Goal: Task Accomplishment & Management: Manage account settings

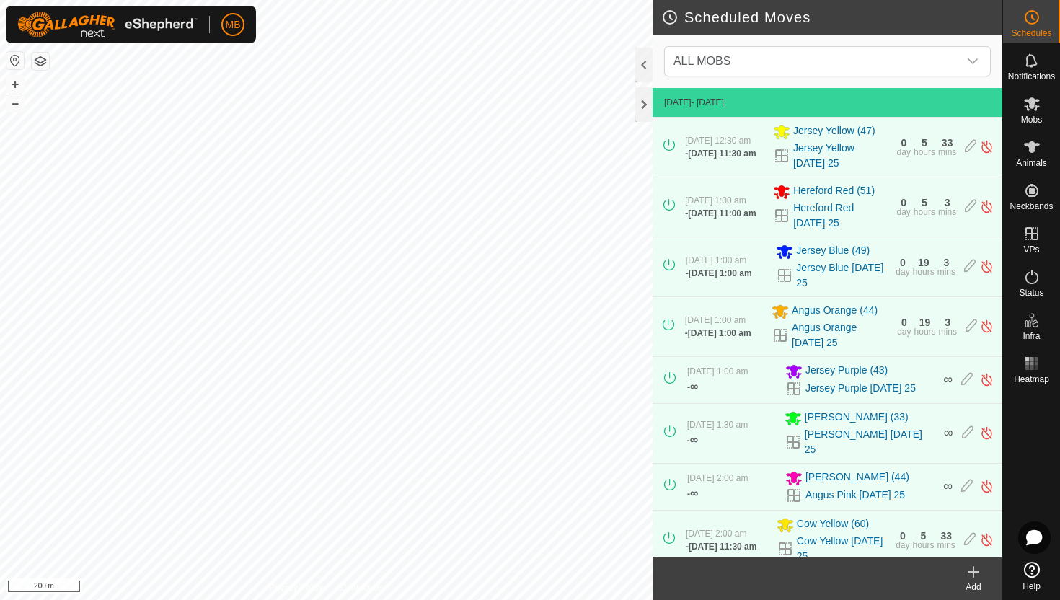
scroll to position [657, 0]
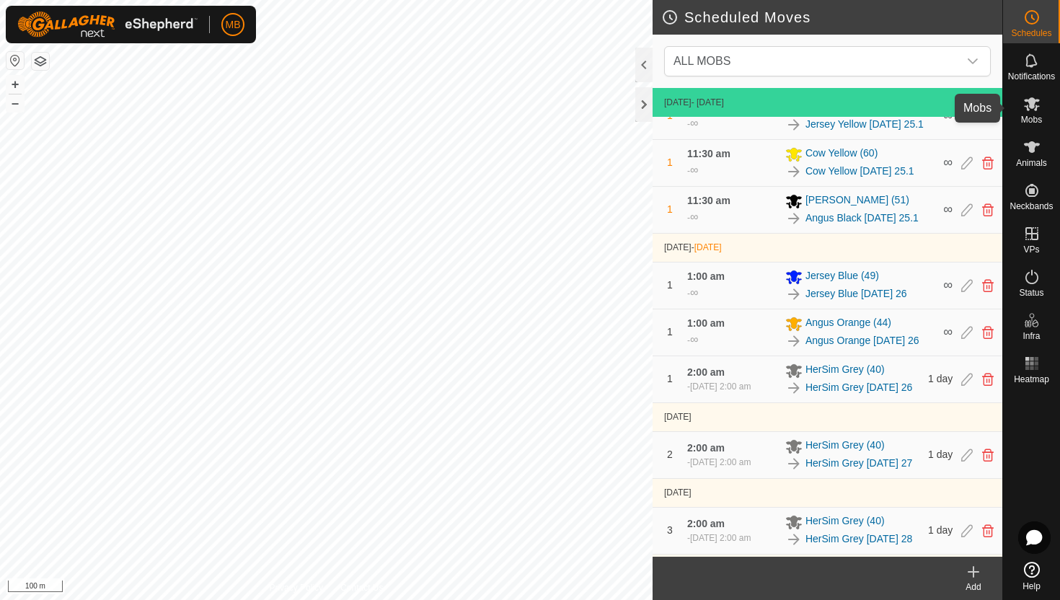
click at [1030, 106] on icon at bounding box center [1032, 104] width 16 height 14
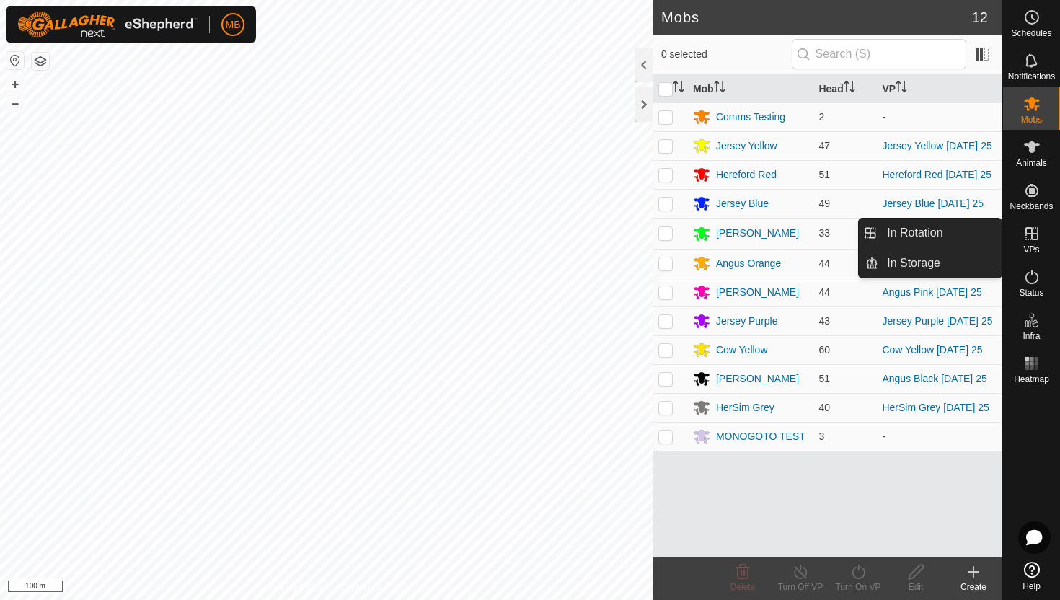
click at [1034, 232] on icon at bounding box center [1031, 233] width 17 height 17
click at [1027, 236] on icon at bounding box center [1031, 233] width 17 height 17
click at [926, 236] on link "In Rotation" at bounding box center [939, 232] width 123 height 29
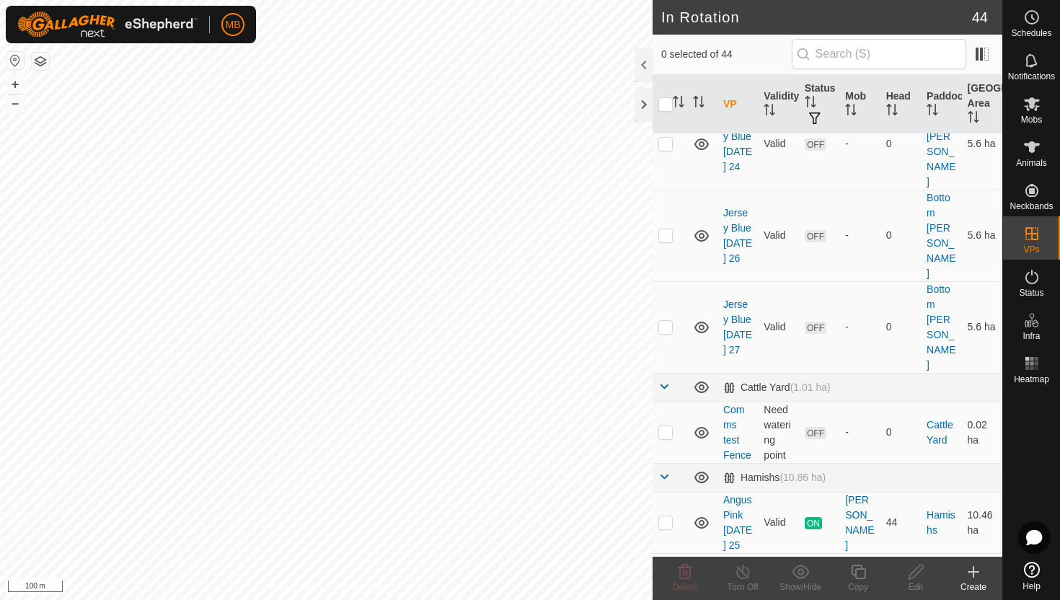
scroll to position [527, 0]
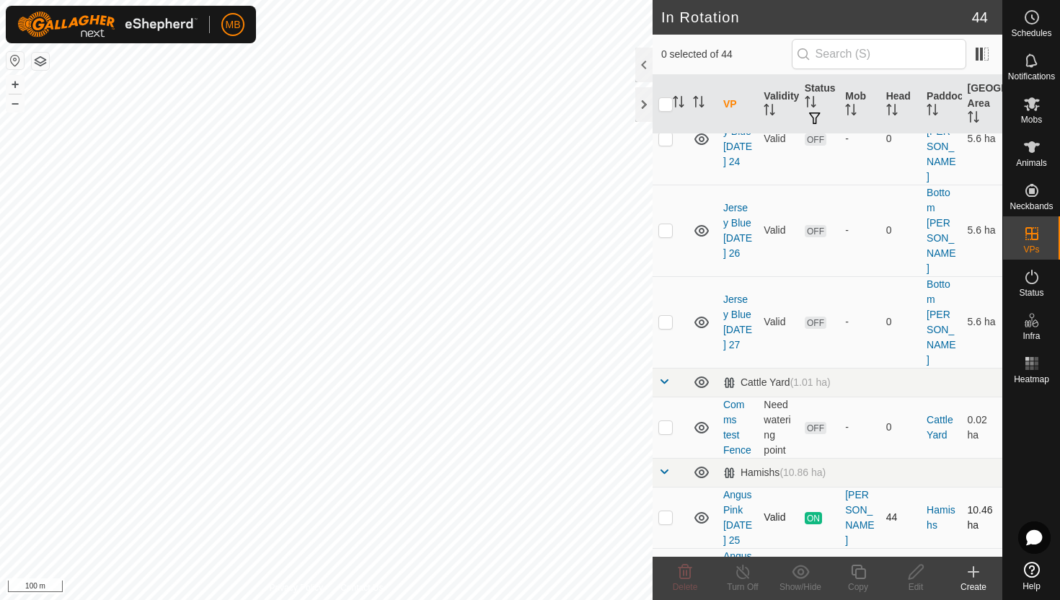
click at [663, 511] on p-checkbox at bounding box center [665, 517] width 14 height 12
checkbox input "true"
click at [862, 574] on icon at bounding box center [858, 571] width 18 height 17
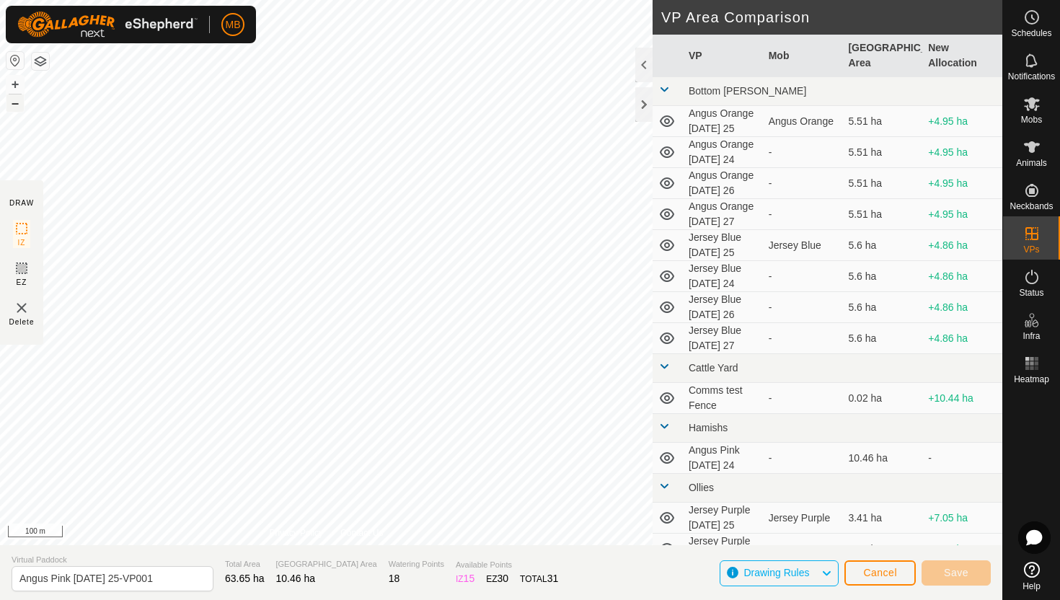
click at [9, 105] on button "–" at bounding box center [14, 102] width 17 height 17
click at [16, 86] on button "+" at bounding box center [14, 84] width 17 height 17
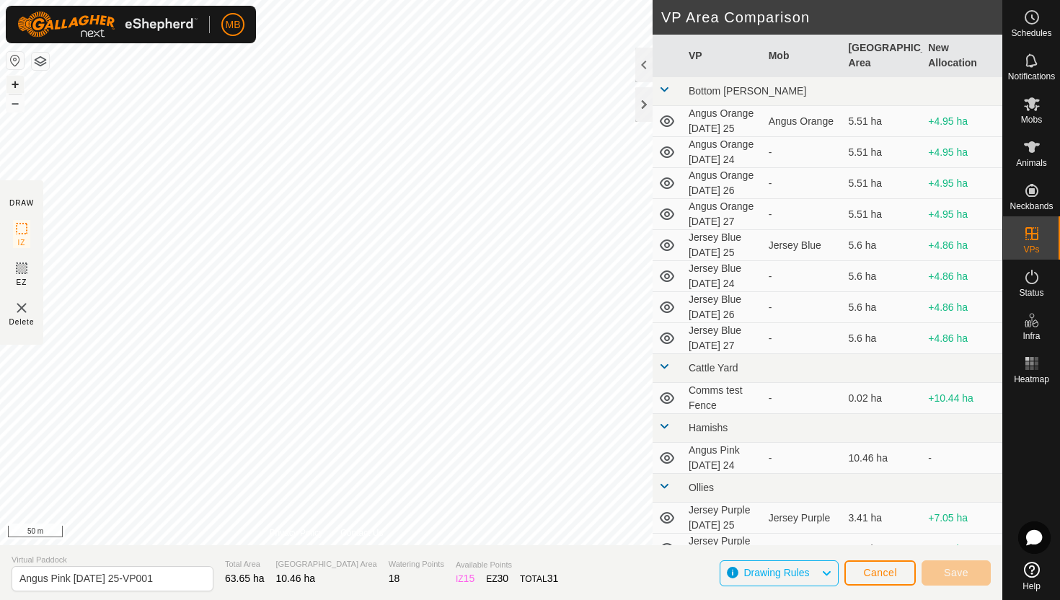
click at [16, 86] on button "+" at bounding box center [14, 84] width 17 height 17
click at [16, 81] on button "+" at bounding box center [14, 84] width 17 height 17
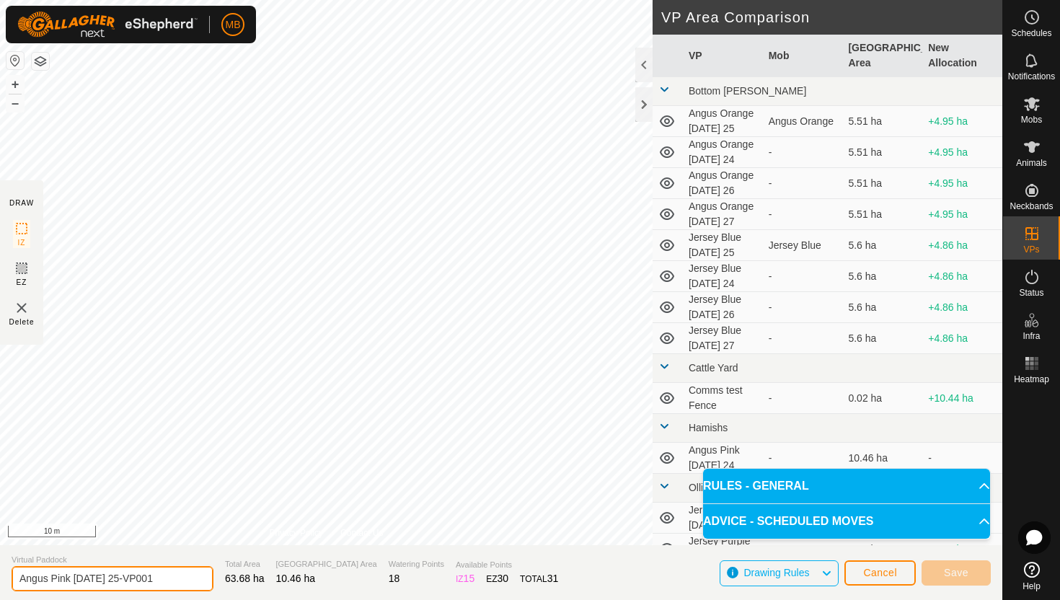
click at [164, 580] on input "Angus Pink [DATE] 25-VP001" at bounding box center [113, 578] width 202 height 25
type input "Angus Pink [DATE] 26"
click at [14, 106] on button "–" at bounding box center [14, 102] width 17 height 17
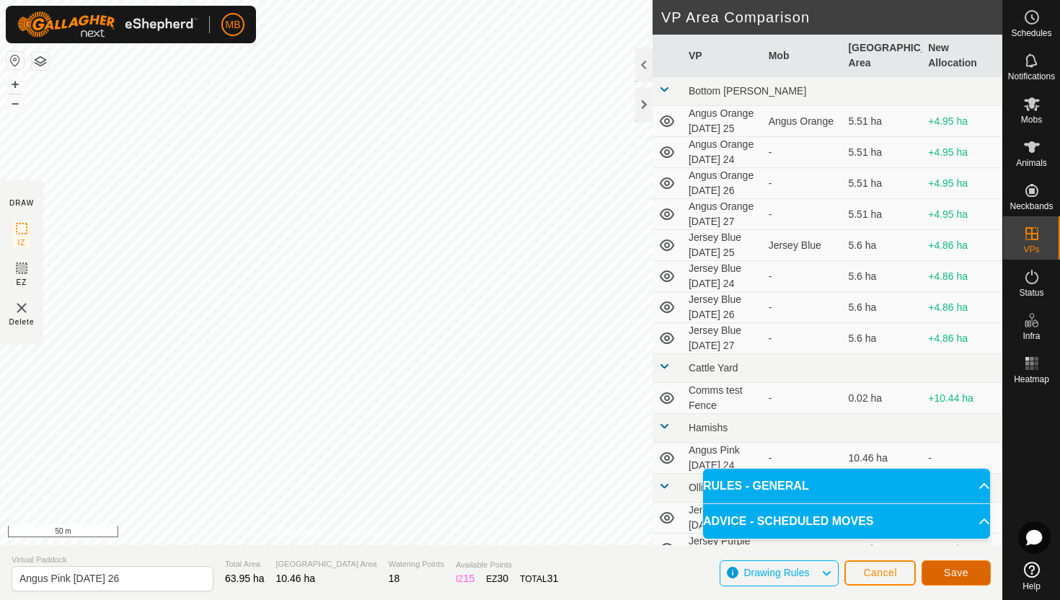
click at [960, 574] on span "Save" at bounding box center [956, 573] width 25 height 12
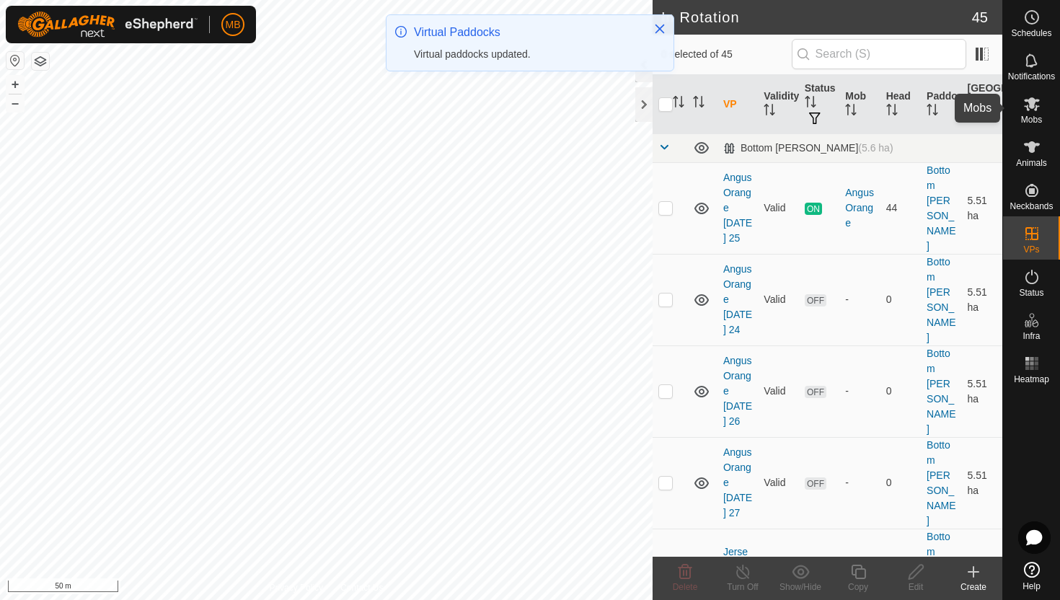
click at [1032, 111] on icon at bounding box center [1031, 103] width 17 height 17
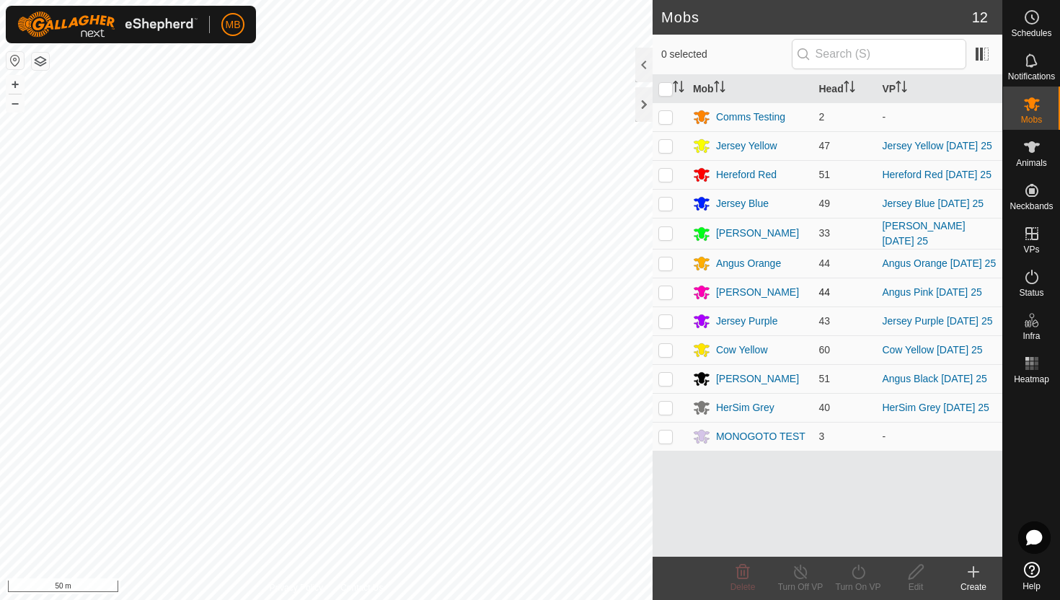
click at [664, 291] on p-checkbox at bounding box center [665, 292] width 14 height 12
checkbox input "true"
click at [857, 570] on icon at bounding box center [858, 571] width 18 height 17
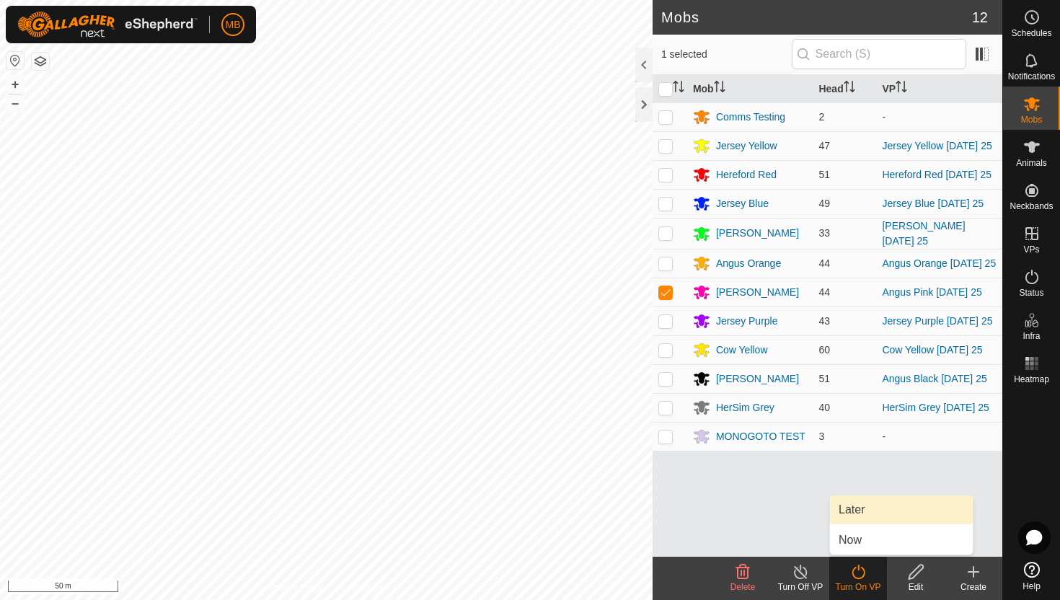
click at [863, 510] on link "Later" at bounding box center [901, 509] width 143 height 29
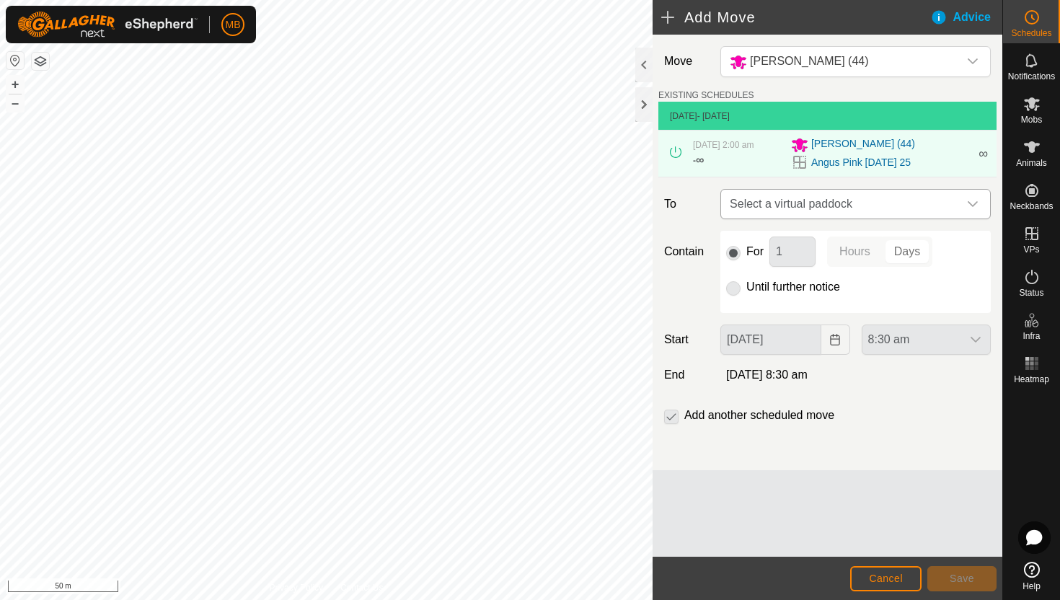
click at [974, 200] on icon "dropdown trigger" at bounding box center [973, 204] width 12 height 12
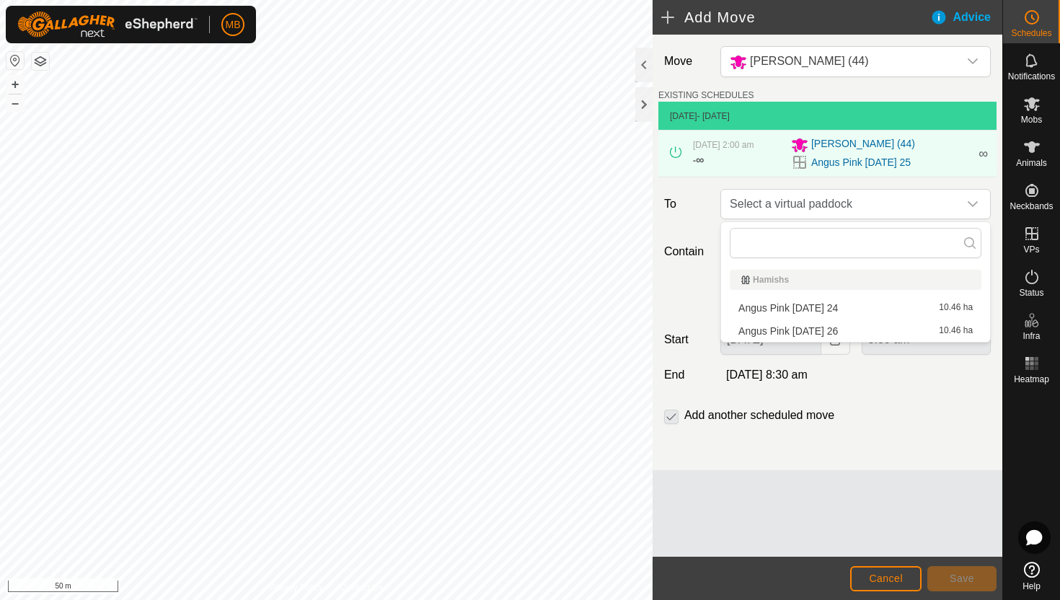
click at [854, 330] on li "Angus Pink [DATE] 26 10.46 ha" at bounding box center [856, 331] width 252 height 22
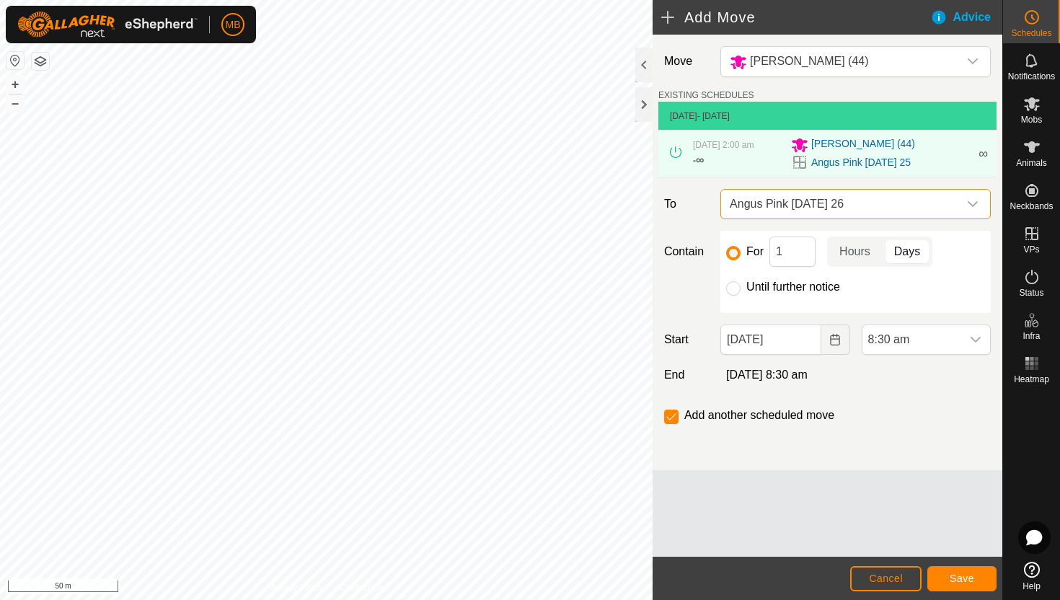
click at [797, 285] on label "Until further notice" at bounding box center [793, 287] width 94 height 12
click at [740, 285] on input "Until further notice" at bounding box center [733, 288] width 14 height 14
radio input "true"
checkbox input "false"
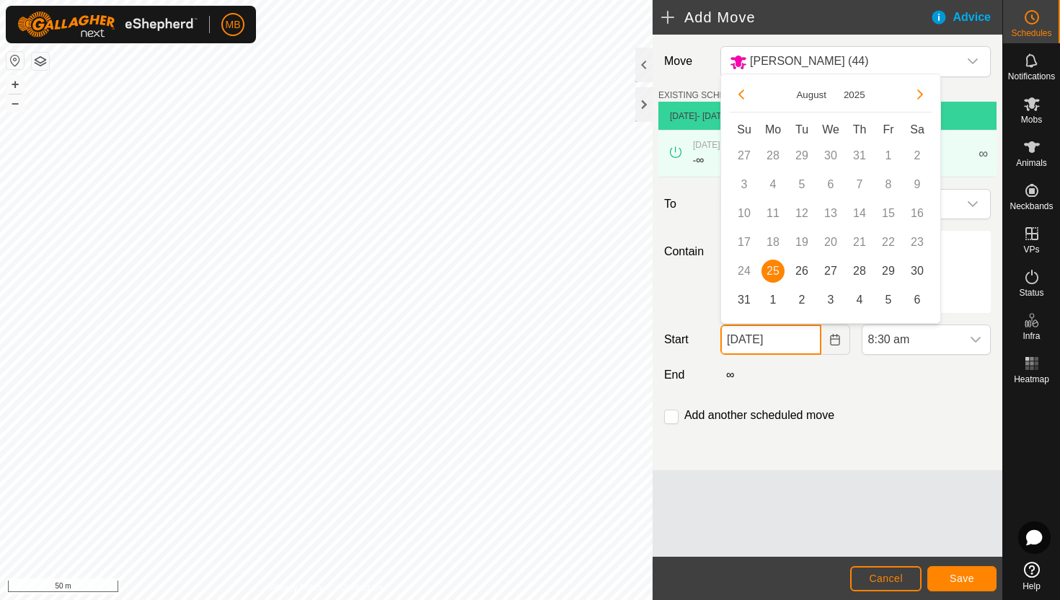
click at [803, 344] on input "[DATE]" at bounding box center [770, 339] width 100 height 30
click at [805, 267] on span "26" at bounding box center [801, 271] width 23 height 23
type input "[DATE]"
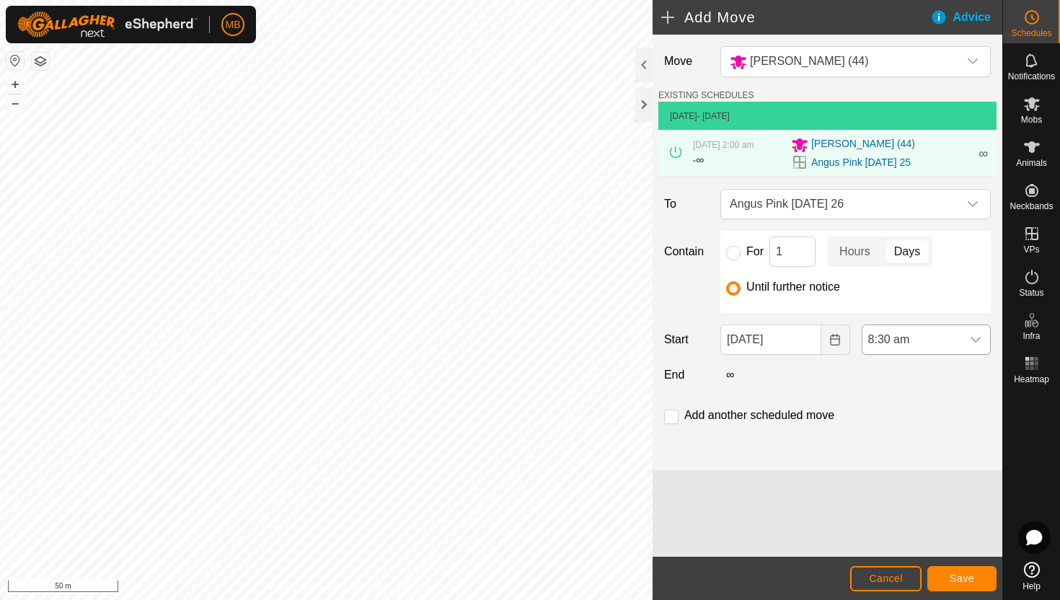
click at [926, 344] on span "8:30 am" at bounding box center [911, 339] width 99 height 29
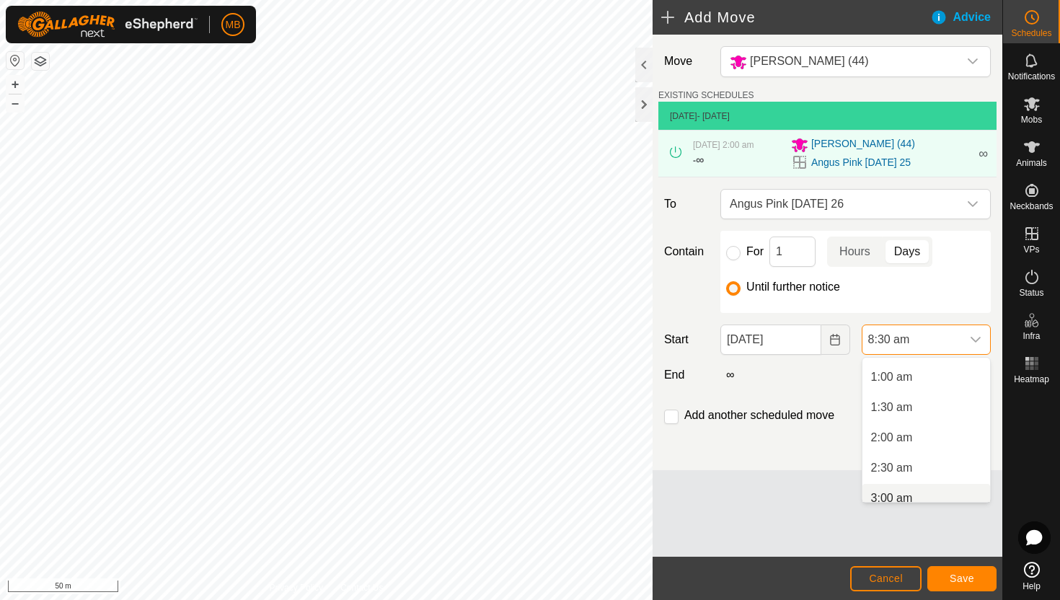
scroll to position [50, 0]
click at [909, 409] on li "1:30 am" at bounding box center [926, 413] width 128 height 29
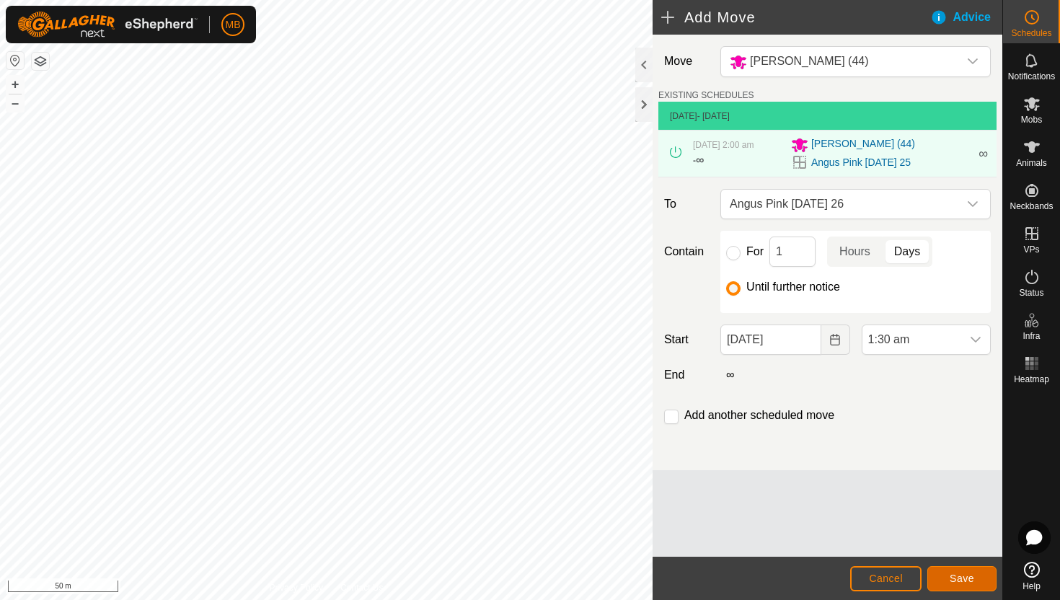
click at [957, 575] on span "Save" at bounding box center [962, 578] width 25 height 12
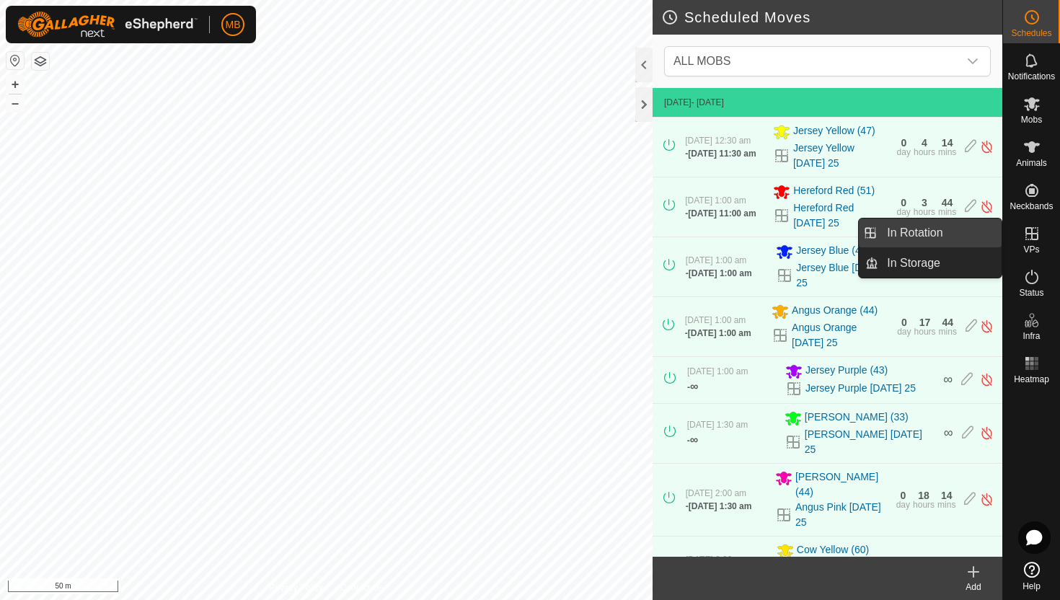
click at [956, 238] on link "In Rotation" at bounding box center [939, 232] width 123 height 29
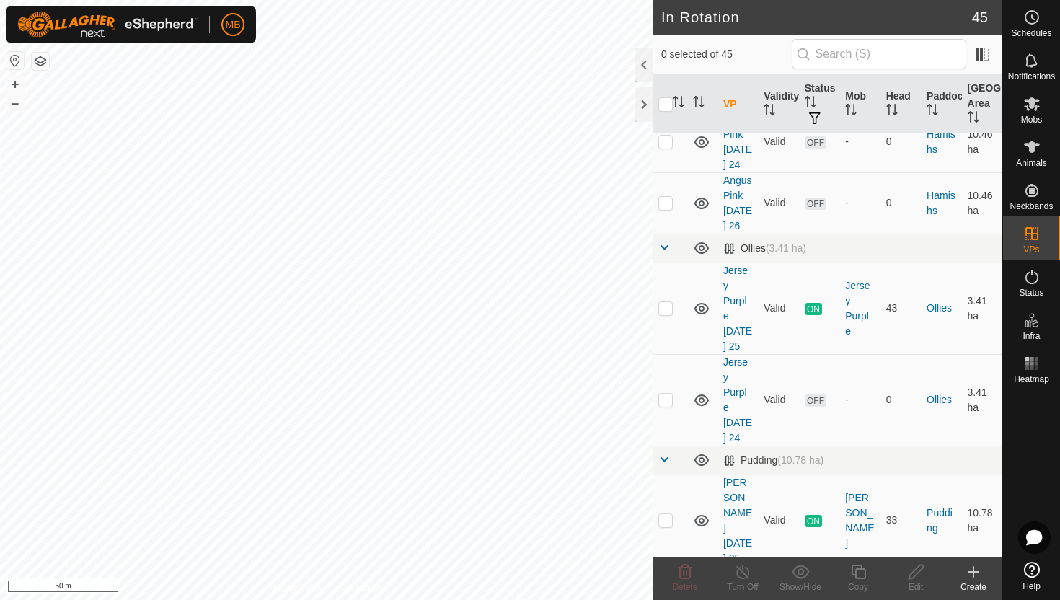
scroll to position [965, 0]
click at [668, 513] on p-checkbox at bounding box center [665, 519] width 14 height 12
checkbox input "true"
click at [858, 570] on icon at bounding box center [858, 571] width 18 height 17
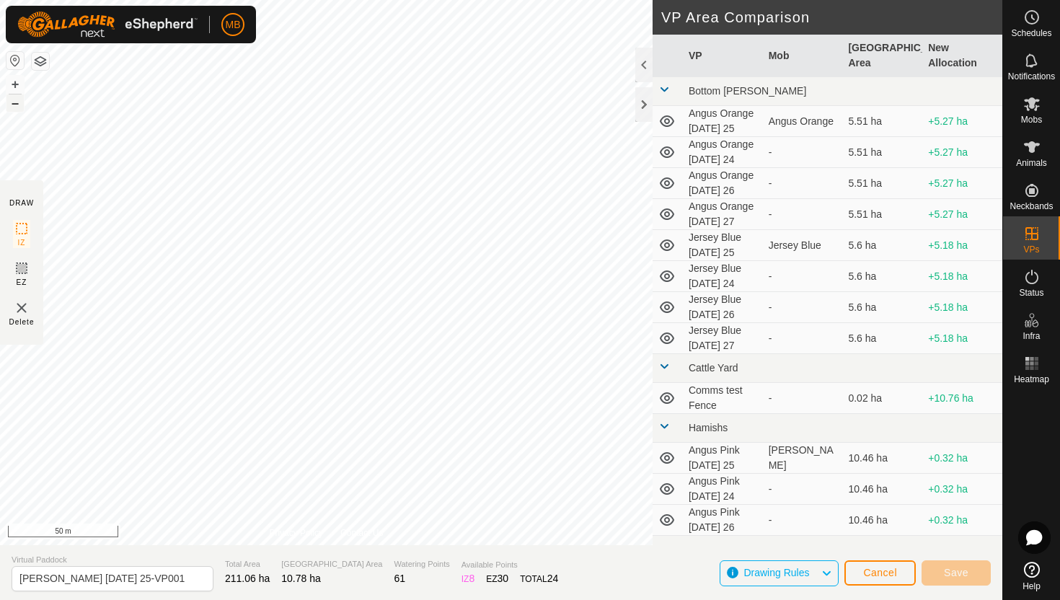
click at [18, 107] on button "–" at bounding box center [14, 102] width 17 height 17
click at [16, 84] on button "+" at bounding box center [14, 84] width 17 height 17
click at [21, 87] on button "+" at bounding box center [14, 84] width 17 height 17
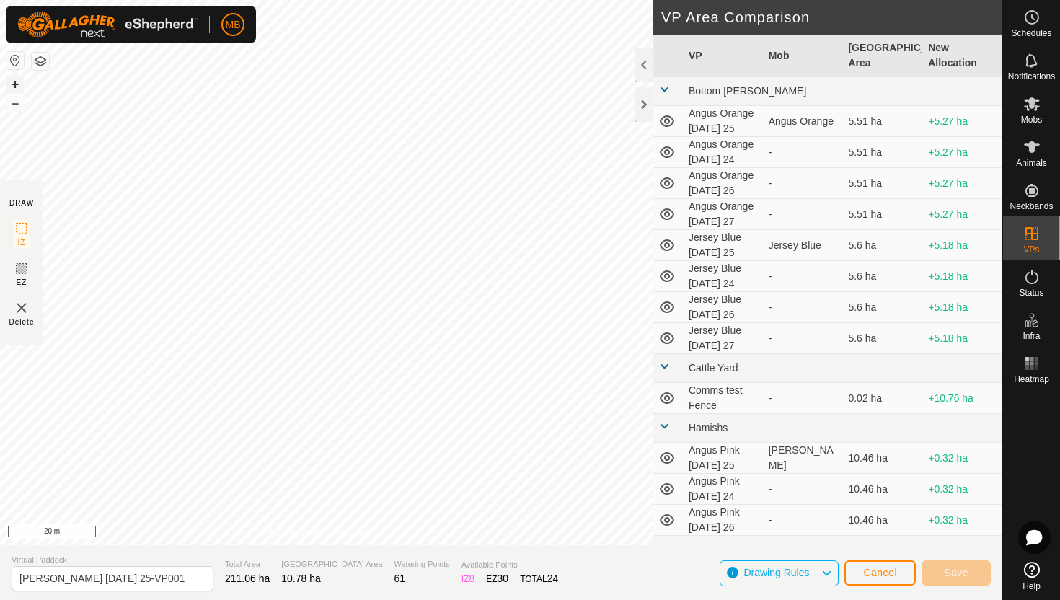
click at [21, 87] on button "+" at bounding box center [14, 84] width 17 height 17
click at [14, 82] on button "+" at bounding box center [14, 84] width 17 height 17
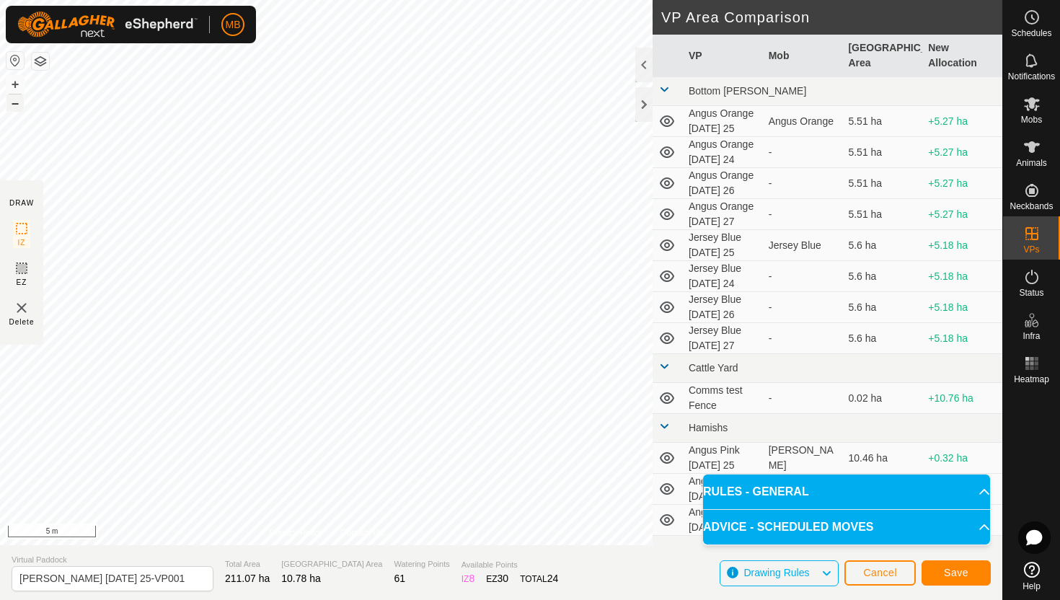
click at [14, 105] on button "–" at bounding box center [14, 102] width 17 height 17
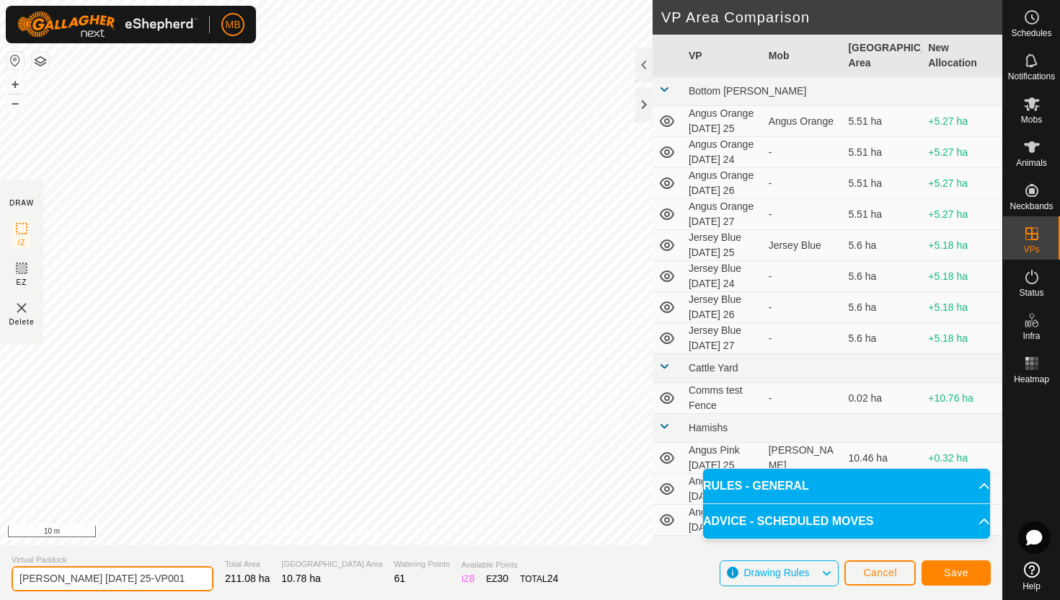
click at [176, 578] on input "[PERSON_NAME] [DATE] 25-VP001" at bounding box center [113, 578] width 202 height 25
type input "[PERSON_NAME] [DATE] 26"
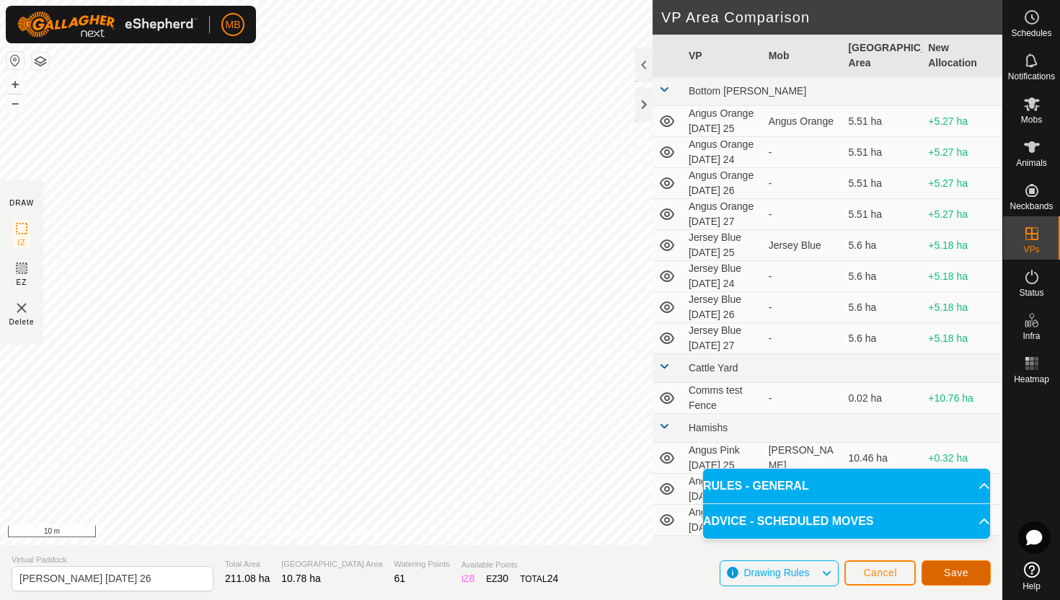
click at [955, 568] on span "Save" at bounding box center [956, 573] width 25 height 12
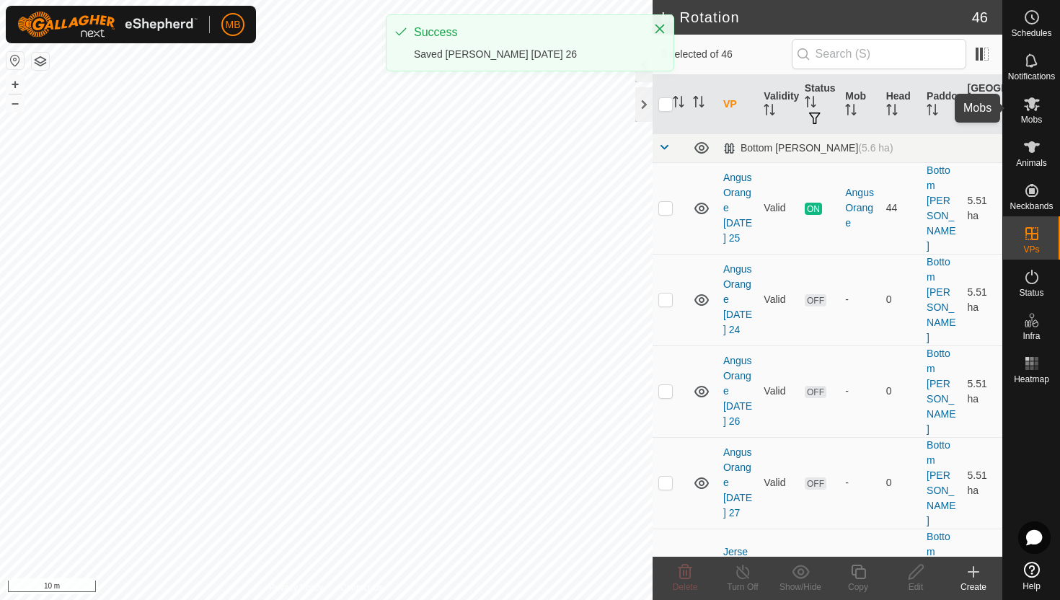
click at [1032, 104] on icon at bounding box center [1032, 104] width 16 height 14
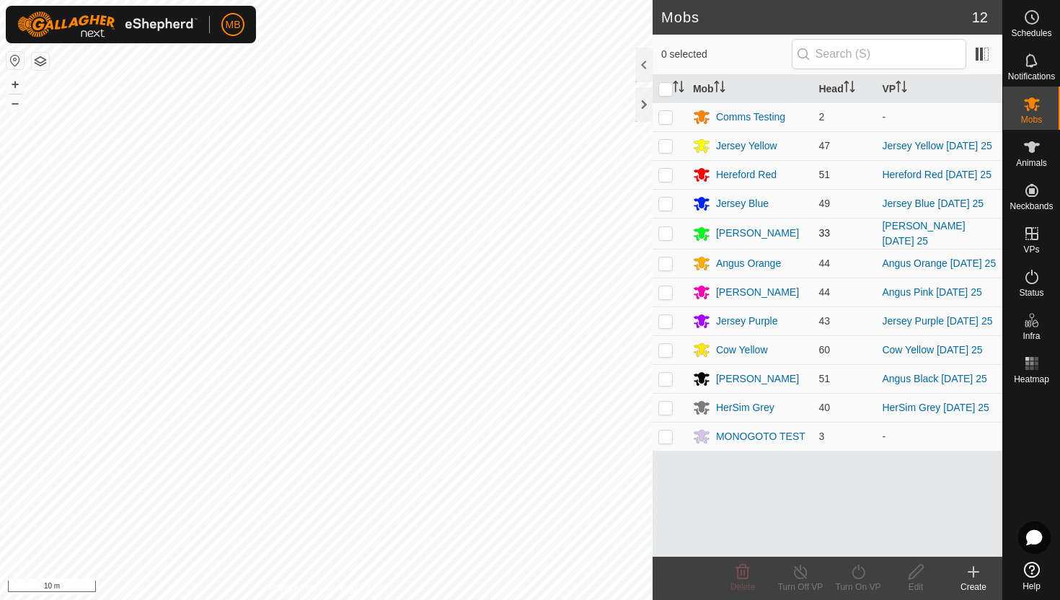
click at [665, 234] on p-checkbox at bounding box center [665, 233] width 14 height 12
checkbox input "true"
click at [857, 568] on icon at bounding box center [858, 571] width 18 height 17
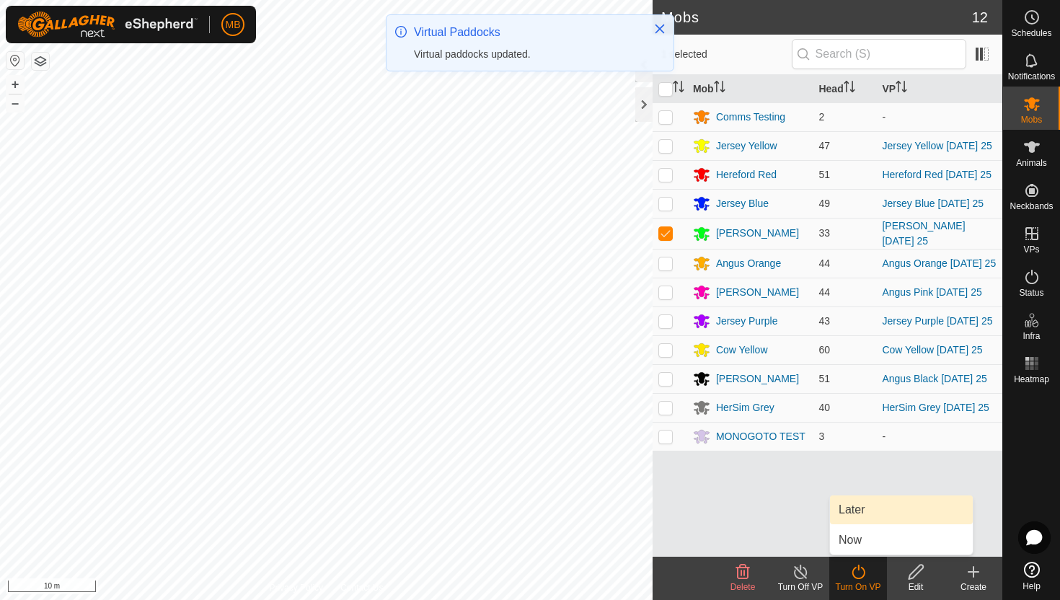
click at [864, 515] on link "Later" at bounding box center [901, 509] width 143 height 29
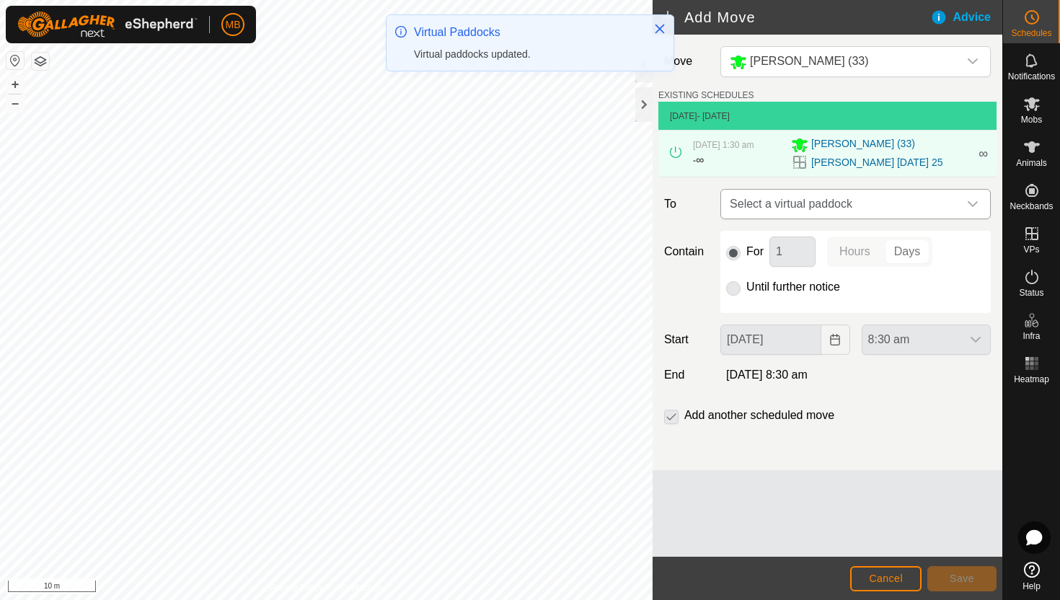
click at [973, 206] on icon "dropdown trigger" at bounding box center [973, 204] width 10 height 6
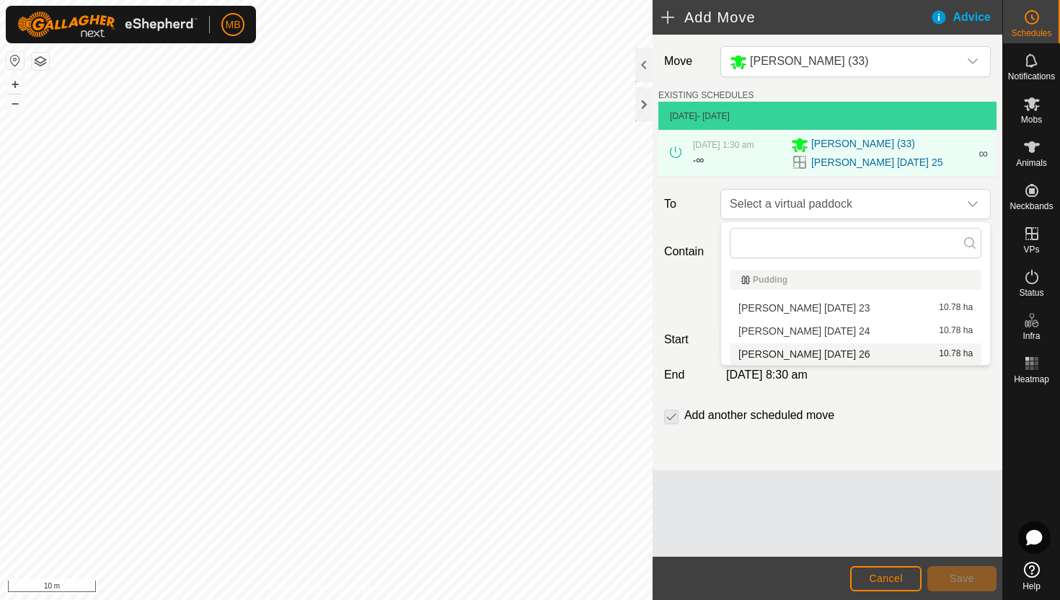
click at [833, 355] on li "[PERSON_NAME] [DATE] 26 10.78 ha" at bounding box center [856, 354] width 252 height 22
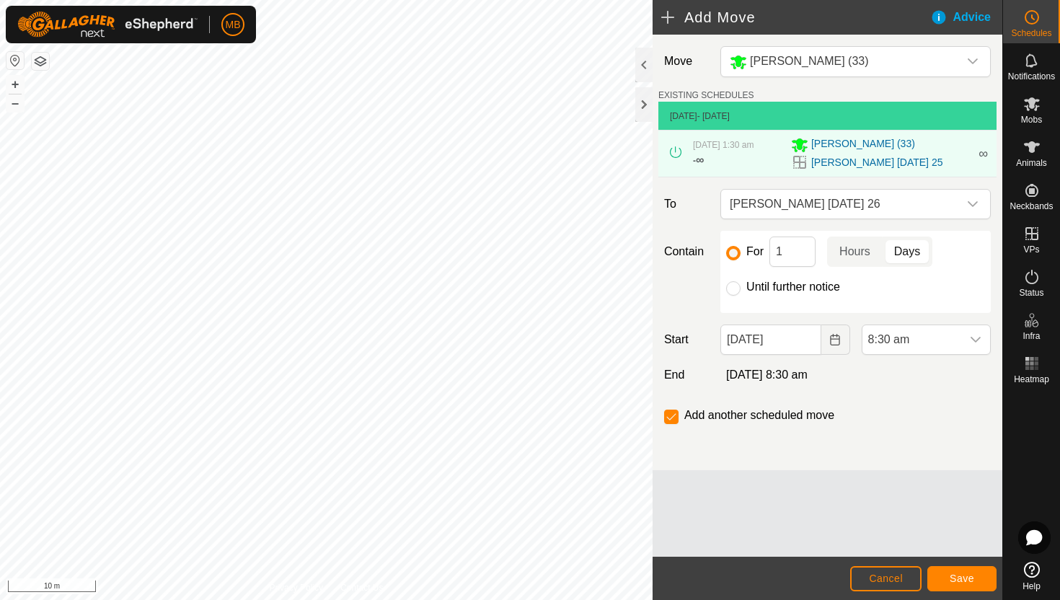
click at [800, 284] on label "Until further notice" at bounding box center [793, 287] width 94 height 12
click at [740, 284] on input "Until further notice" at bounding box center [733, 288] width 14 height 14
radio input "true"
checkbox input "false"
click at [805, 340] on input "[DATE]" at bounding box center [770, 339] width 100 height 30
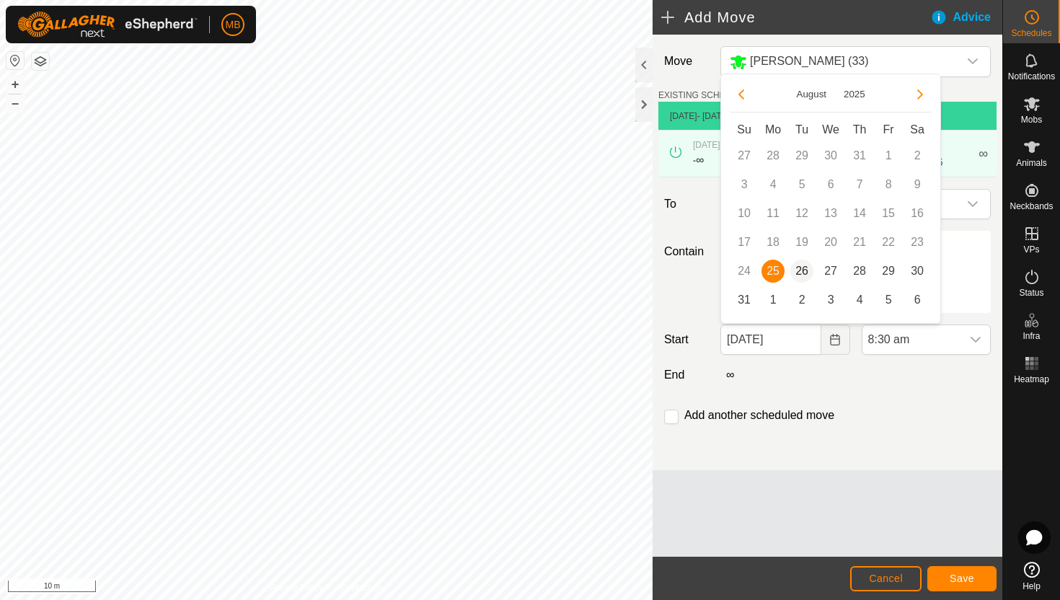
click at [802, 270] on span "26" at bounding box center [801, 271] width 23 height 23
type input "[DATE]"
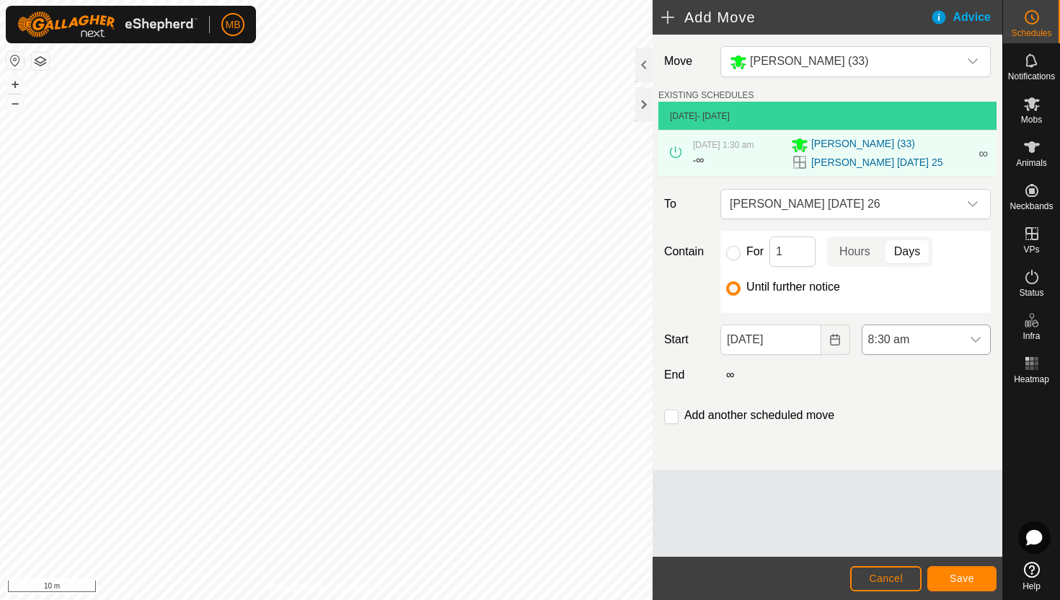
click at [935, 338] on span "8:30 am" at bounding box center [911, 339] width 99 height 29
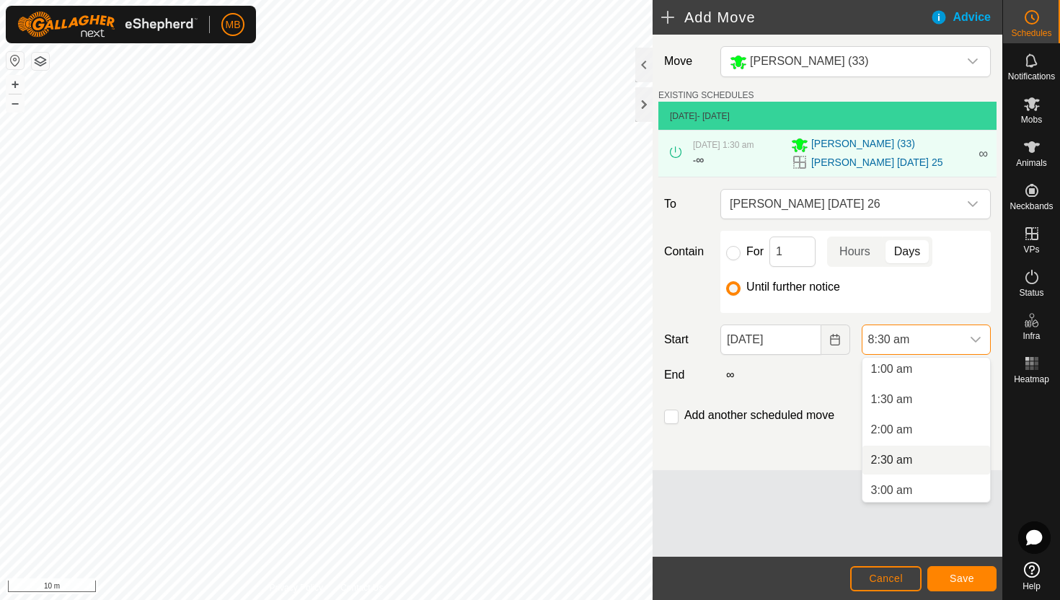
scroll to position [61, 0]
click at [932, 402] on li "1:30 am" at bounding box center [926, 401] width 128 height 29
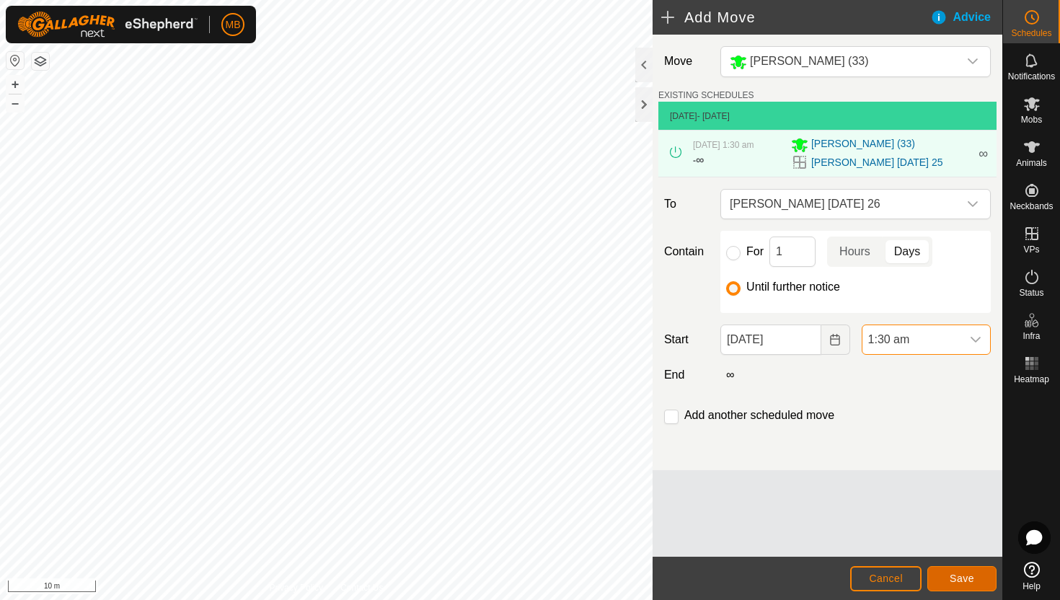
click at [955, 576] on span "Save" at bounding box center [962, 578] width 25 height 12
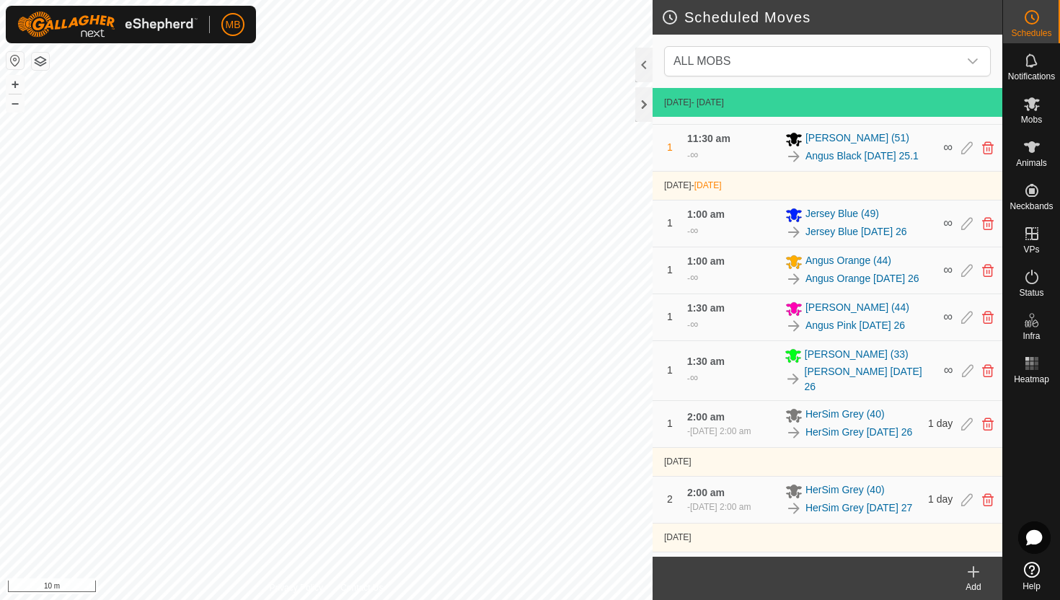
scroll to position [747, 0]
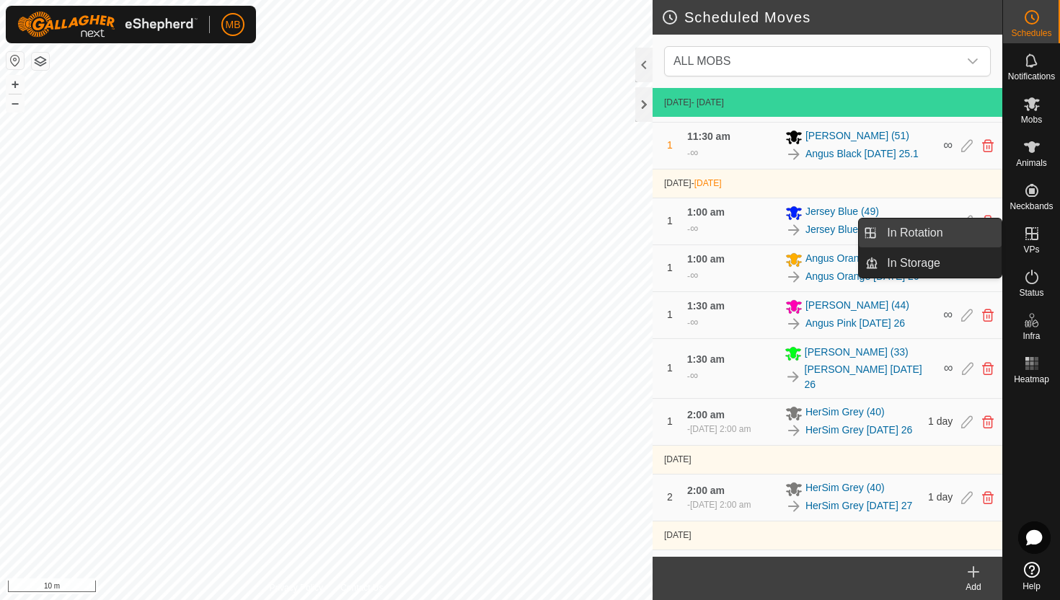
click at [952, 228] on link "In Rotation" at bounding box center [939, 232] width 123 height 29
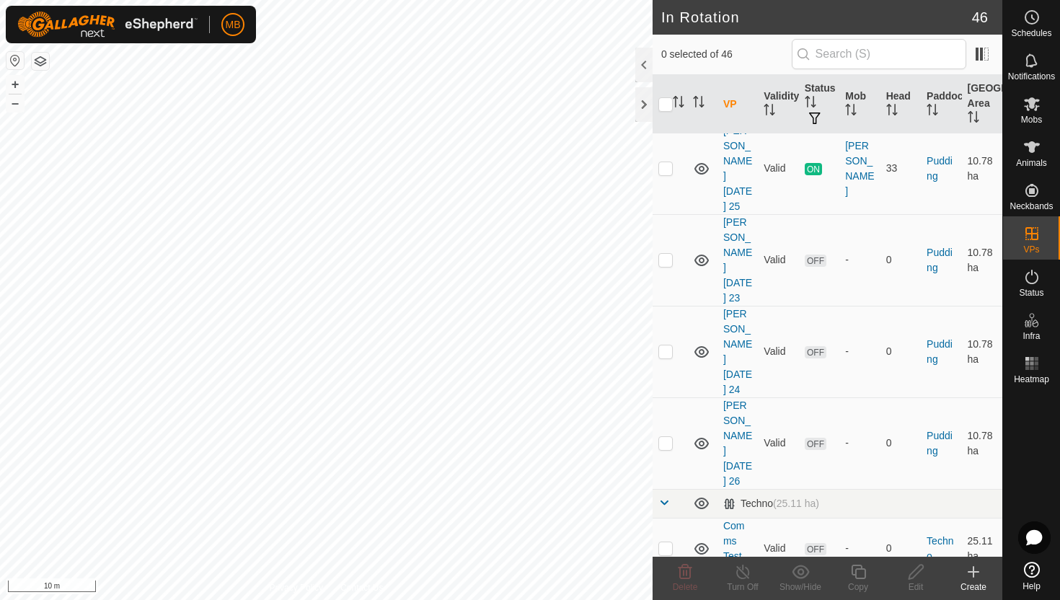
scroll to position [1355, 0]
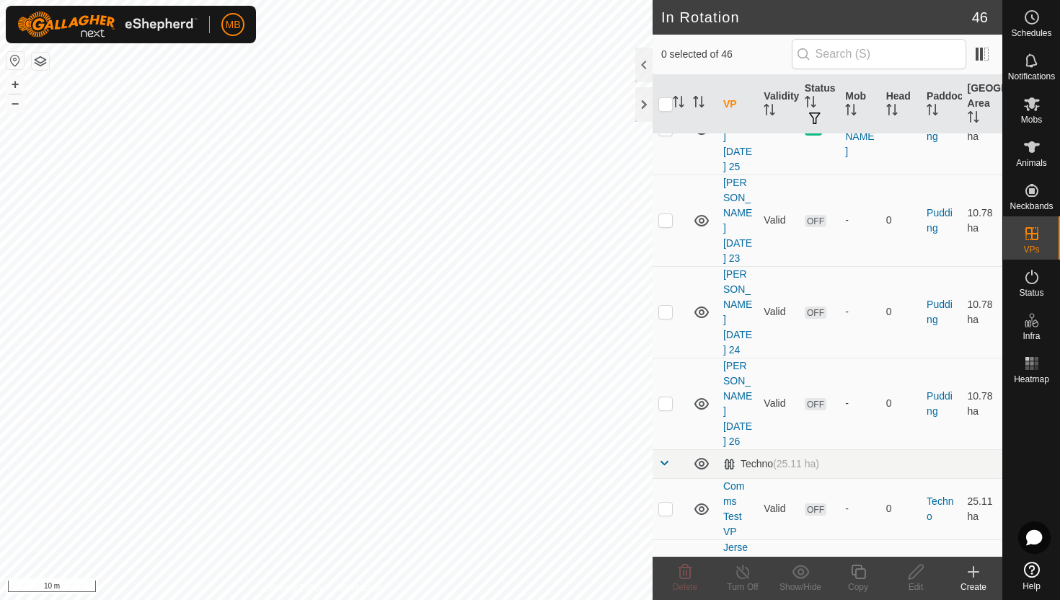
checkbox input "true"
click at [862, 572] on icon at bounding box center [858, 571] width 18 height 17
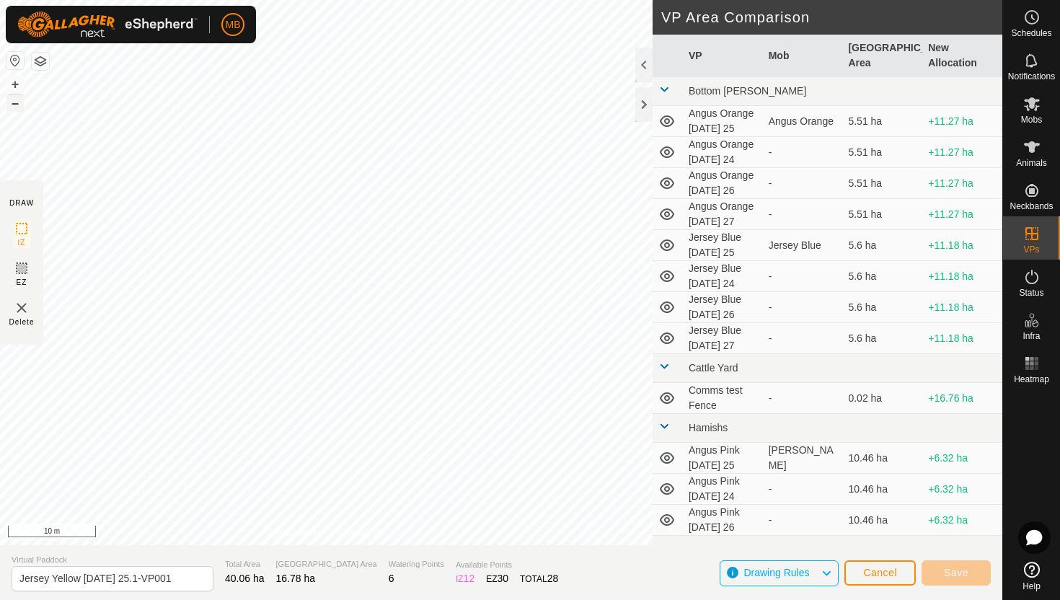
click at [19, 105] on button "–" at bounding box center [14, 102] width 17 height 17
click at [0, 290] on div "DRAW IZ EZ Delete Privacy Policy Contact Us + – ⇧ i 50 m VP Area Comparison VP …" at bounding box center [501, 272] width 1002 height 545
click at [12, 83] on button "+" at bounding box center [14, 84] width 17 height 17
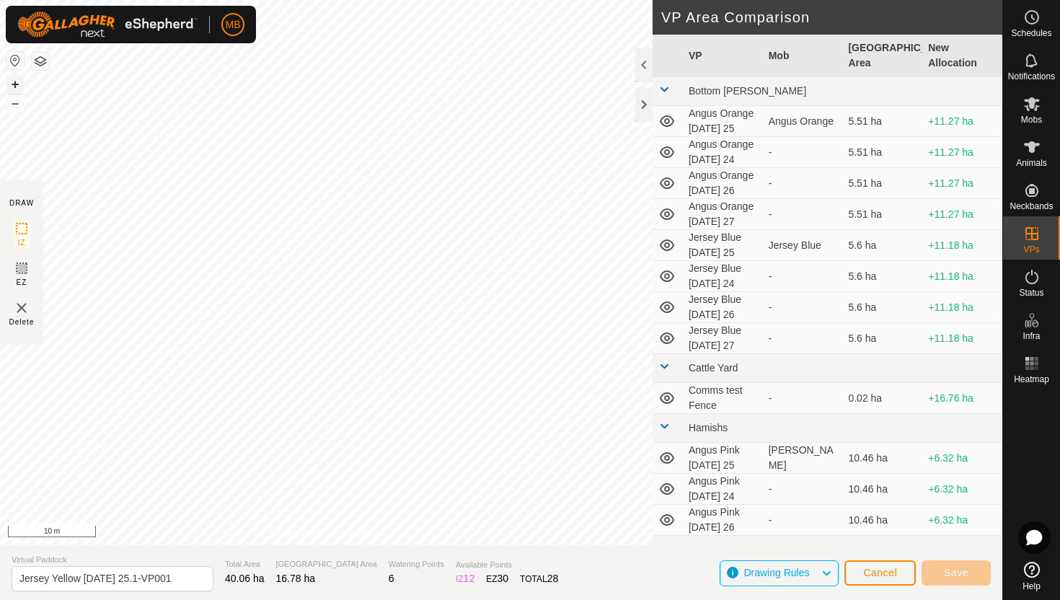
click at [14, 84] on button "+" at bounding box center [14, 84] width 17 height 17
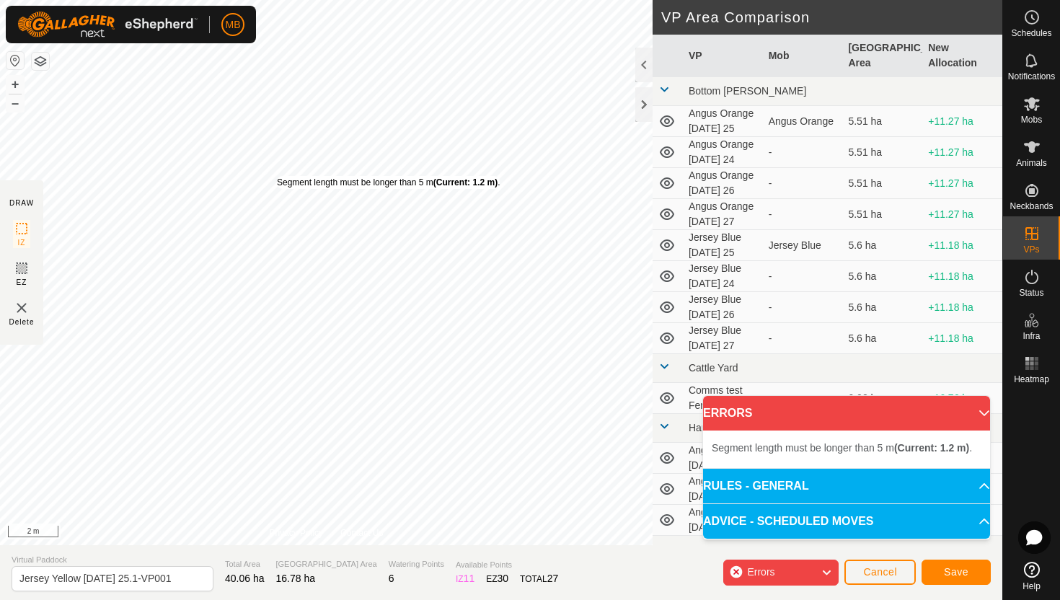
click at [277, 176] on div "Segment length must be longer than 5 m (Current: 1.2 m) ." at bounding box center [388, 182] width 223 height 13
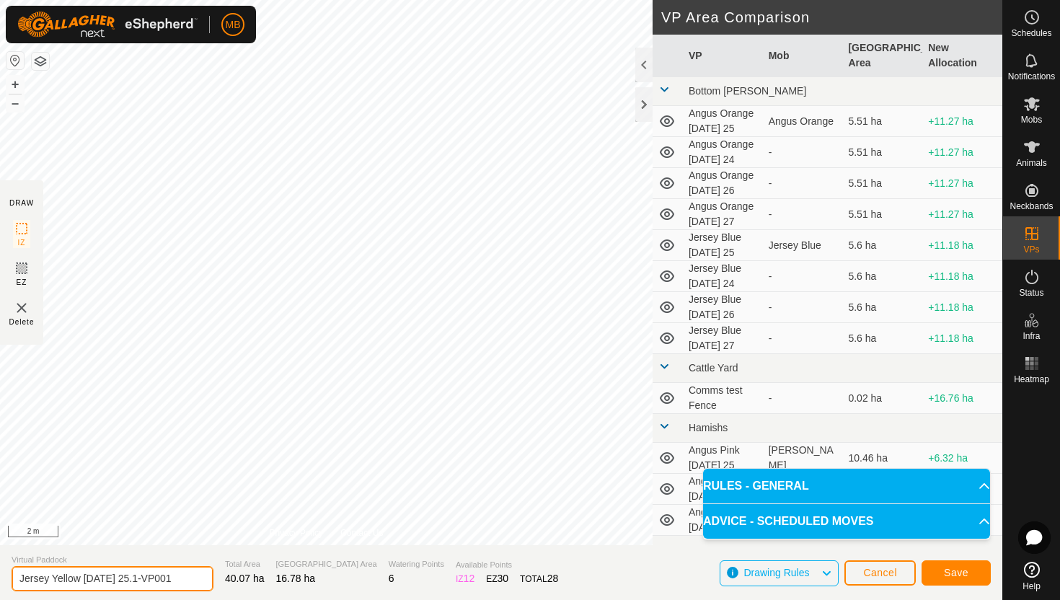
click at [178, 578] on input "Jersey Yellow [DATE] 25.1-VP001" at bounding box center [113, 578] width 202 height 25
type input "Jersey Yellow [DATE] 26"
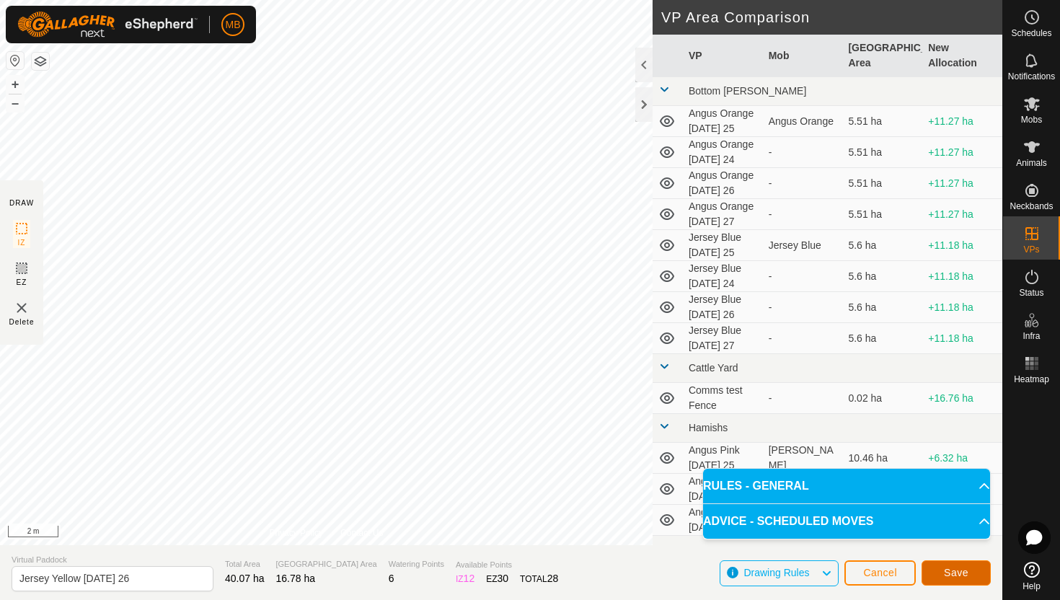
click at [947, 575] on span "Save" at bounding box center [956, 573] width 25 height 12
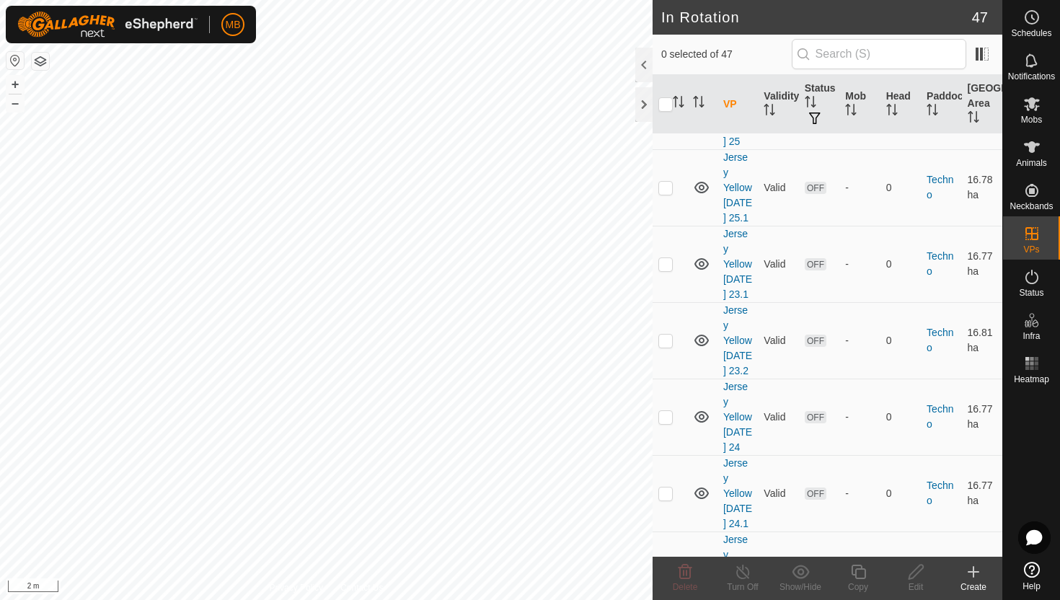
scroll to position [1827, 0]
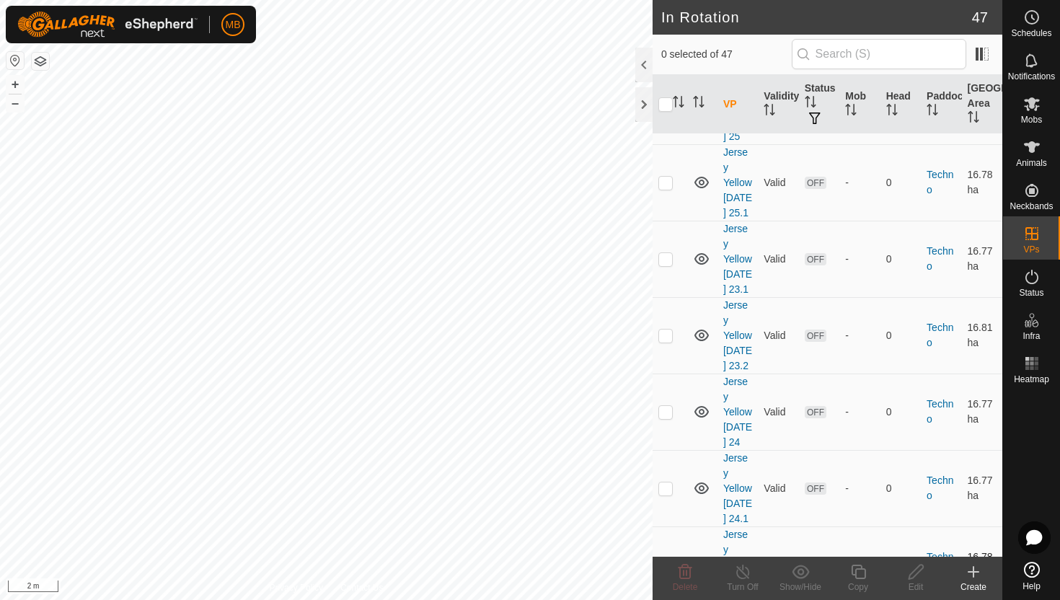
click at [668, 559] on p-checkbox at bounding box center [665, 565] width 14 height 12
checkbox input "true"
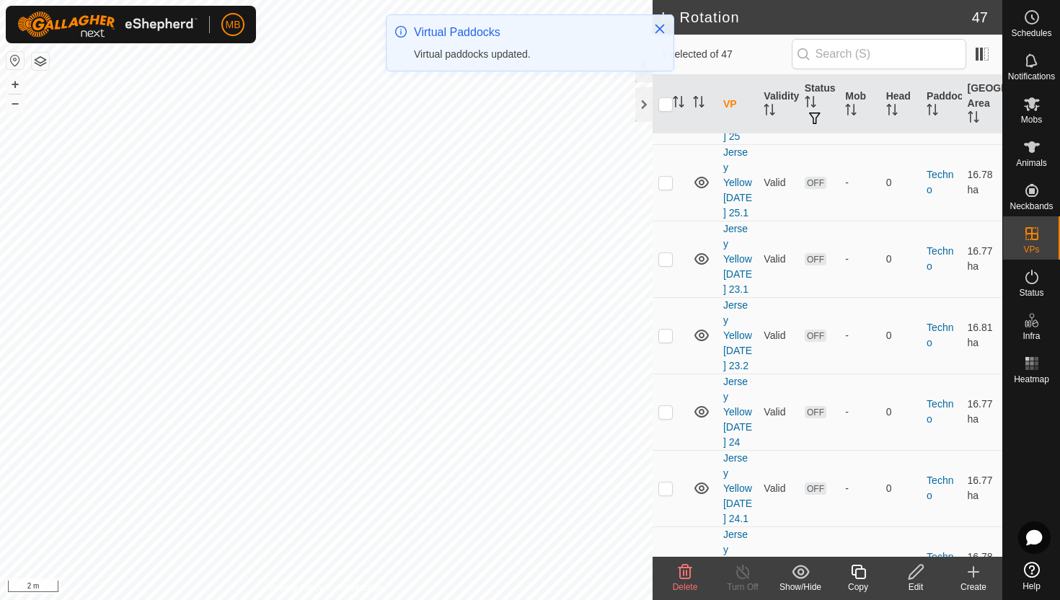
click at [859, 572] on icon at bounding box center [858, 571] width 18 height 17
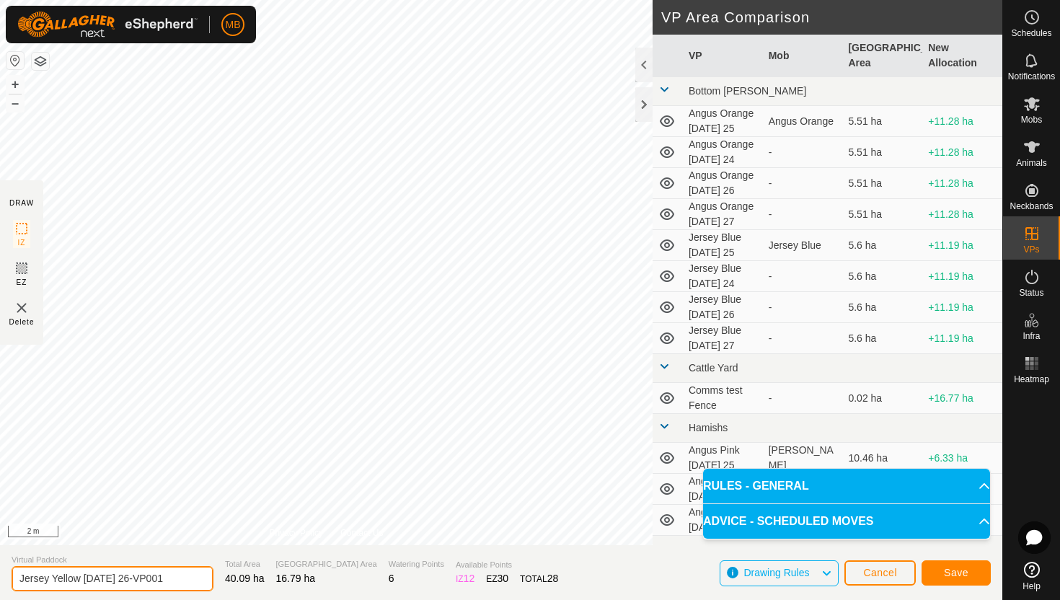
click at [173, 577] on input "Jersey Yellow [DATE] 26-VP001" at bounding box center [113, 578] width 202 height 25
type input "Jersey Yellow [DATE] 26.1"
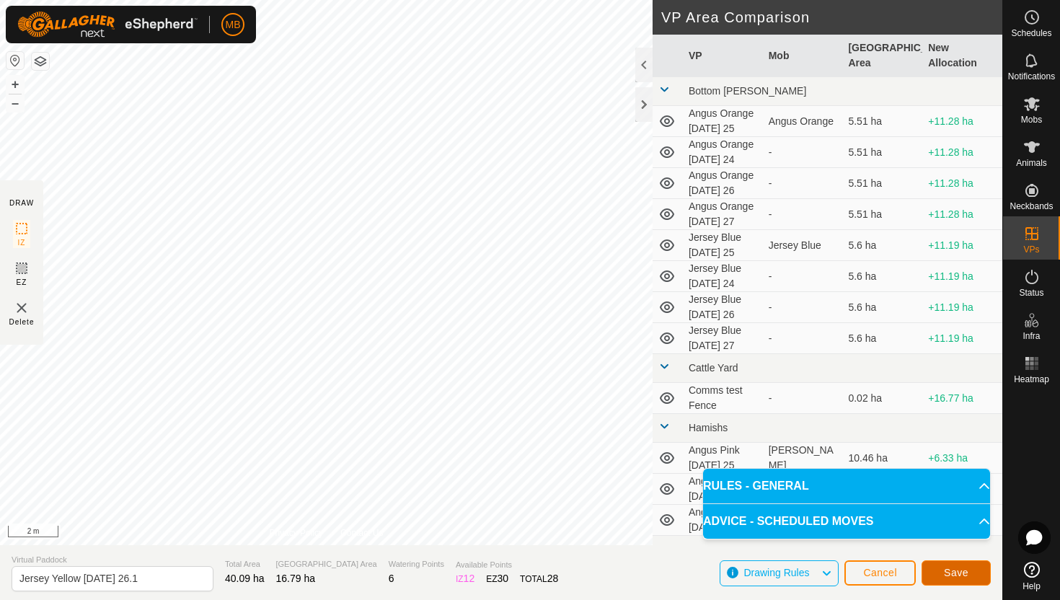
click at [942, 567] on button "Save" at bounding box center [955, 572] width 69 height 25
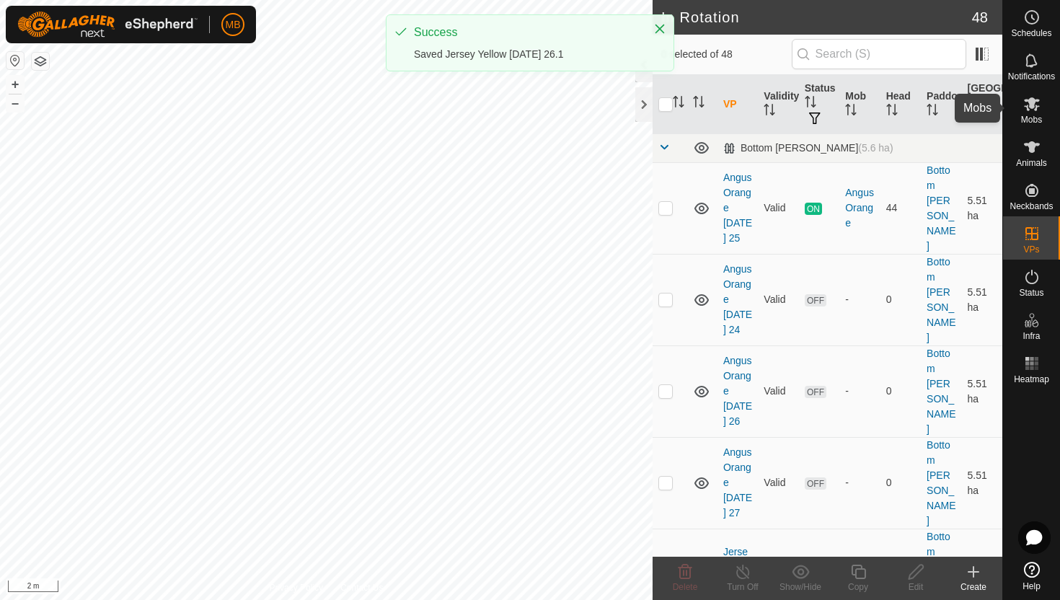
click at [1034, 107] on icon at bounding box center [1031, 103] width 17 height 17
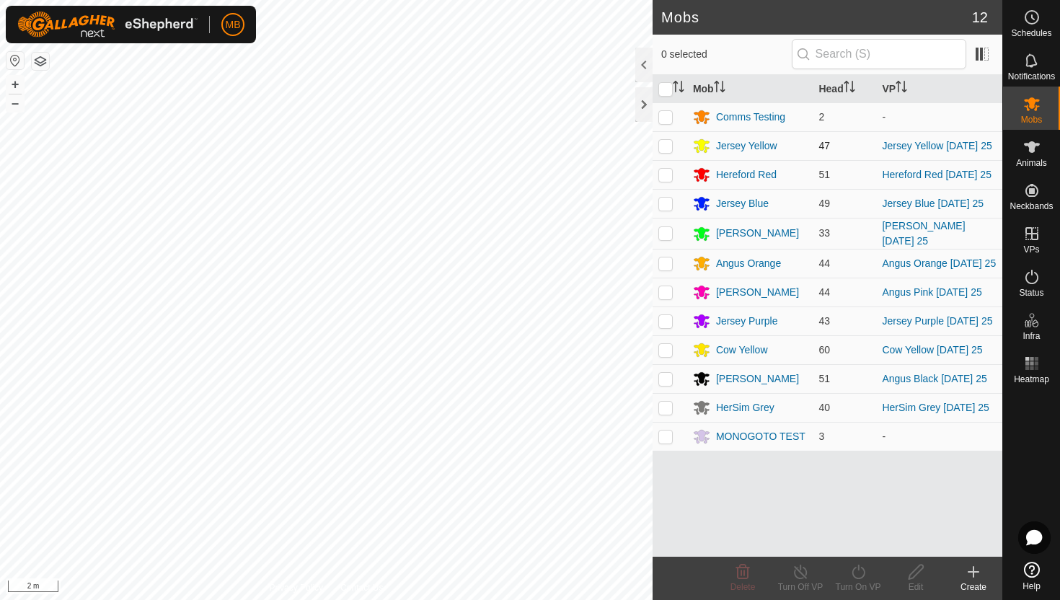
click at [668, 143] on p-checkbox at bounding box center [665, 146] width 14 height 12
checkbox input "true"
click at [862, 573] on icon at bounding box center [858, 571] width 18 height 17
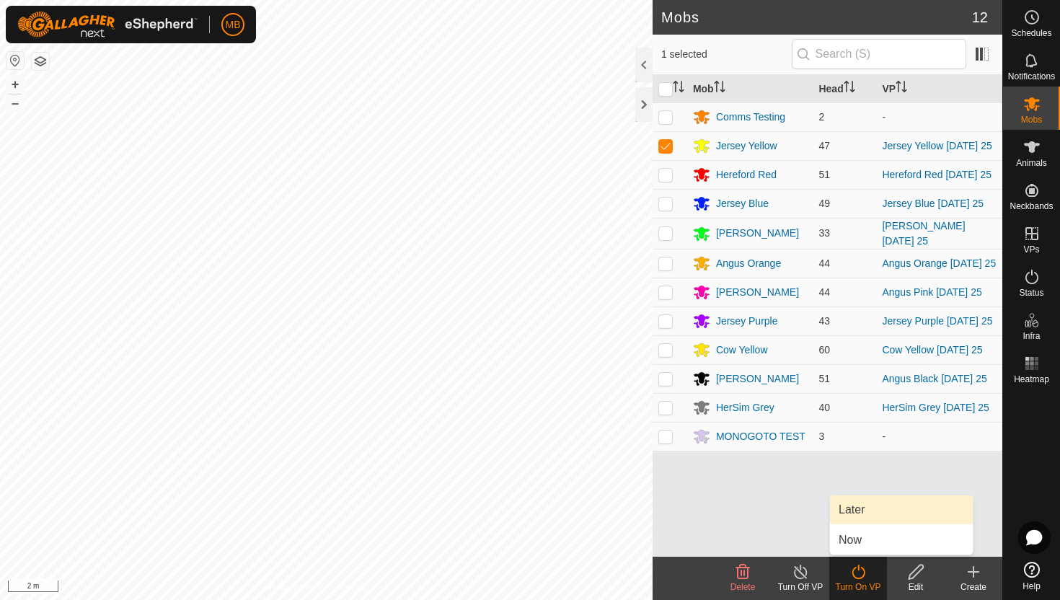
click at [869, 510] on link "Later" at bounding box center [901, 509] width 143 height 29
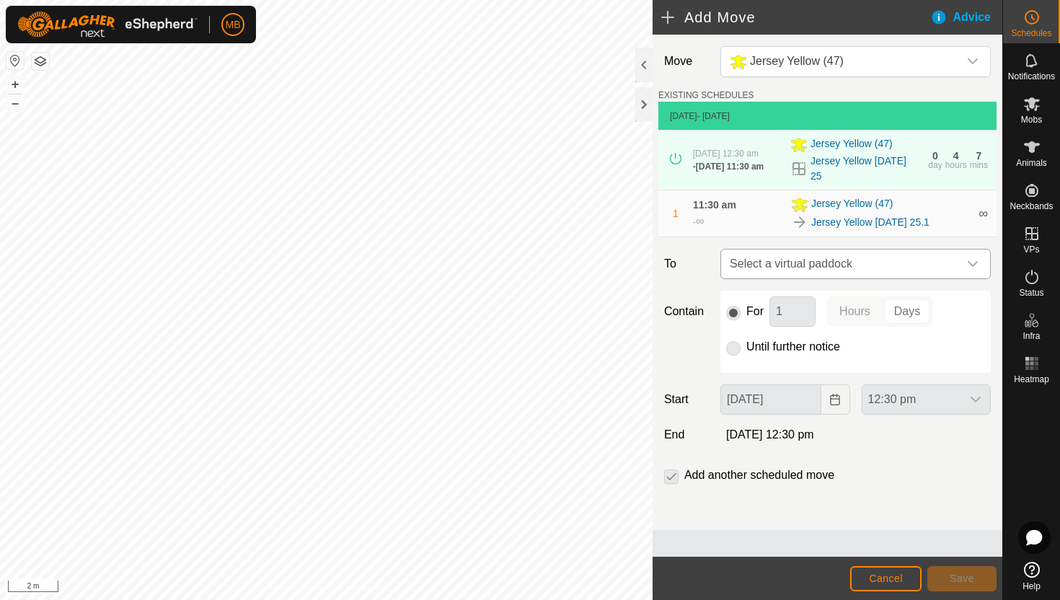
click at [970, 270] on icon "dropdown trigger" at bounding box center [973, 264] width 12 height 12
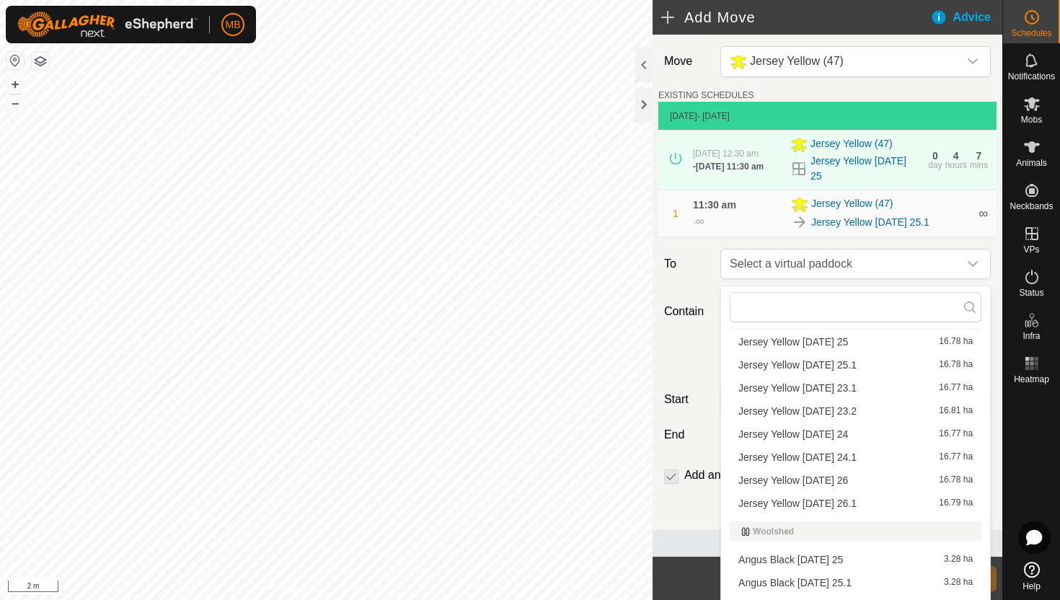
scroll to position [642, 0]
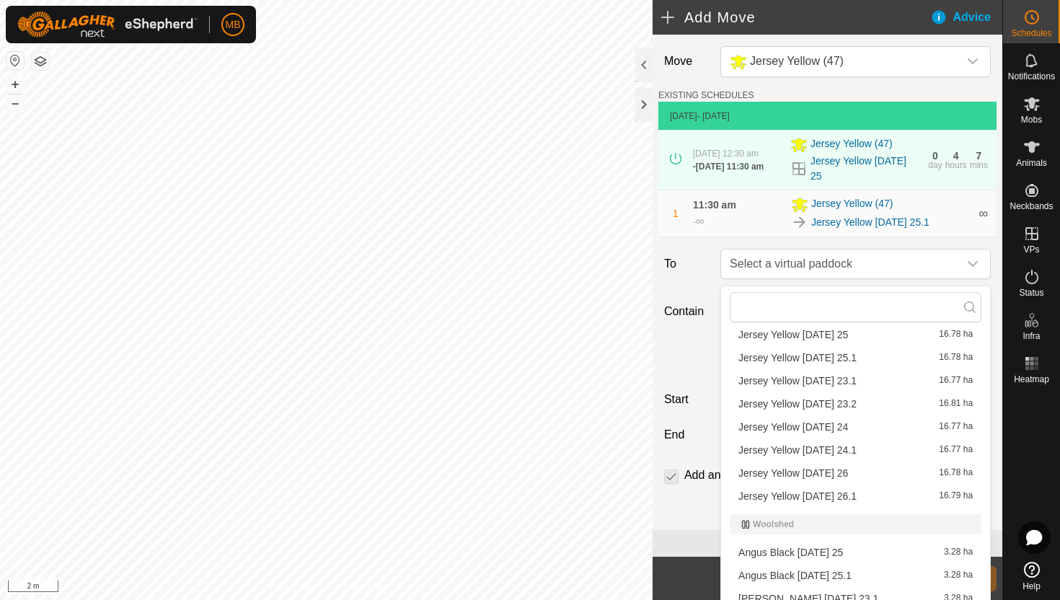
click at [833, 474] on li "Jersey Yellow [DATE] 26 16.78 ha" at bounding box center [856, 473] width 252 height 22
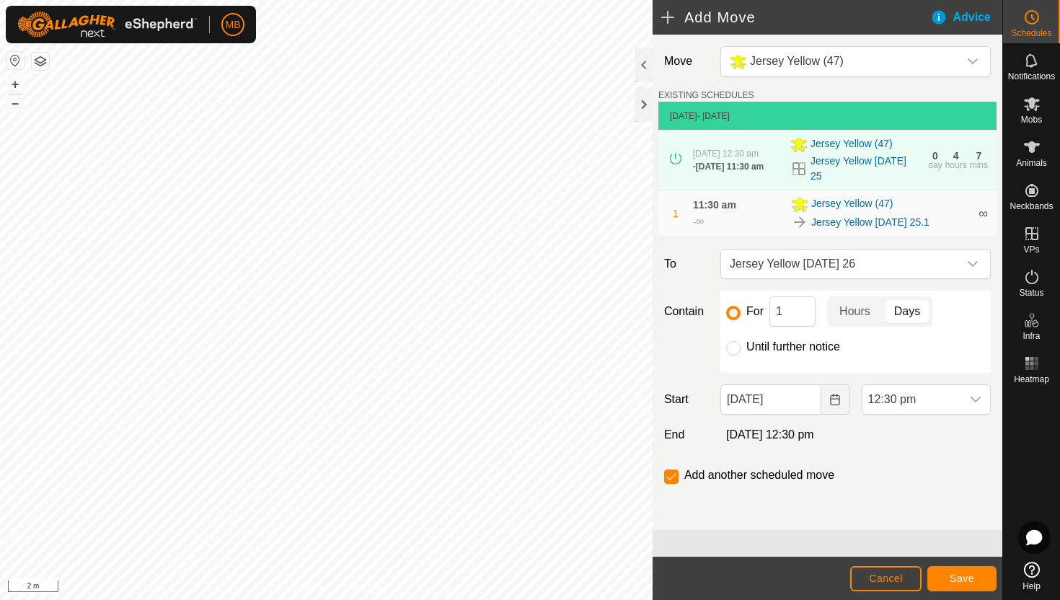
click at [789, 349] on label "Until further notice" at bounding box center [793, 347] width 94 height 12
click at [740, 349] on input "Until further notice" at bounding box center [733, 348] width 14 height 14
radio input "true"
checkbox input "false"
click at [800, 408] on input "[DATE]" at bounding box center [770, 399] width 100 height 30
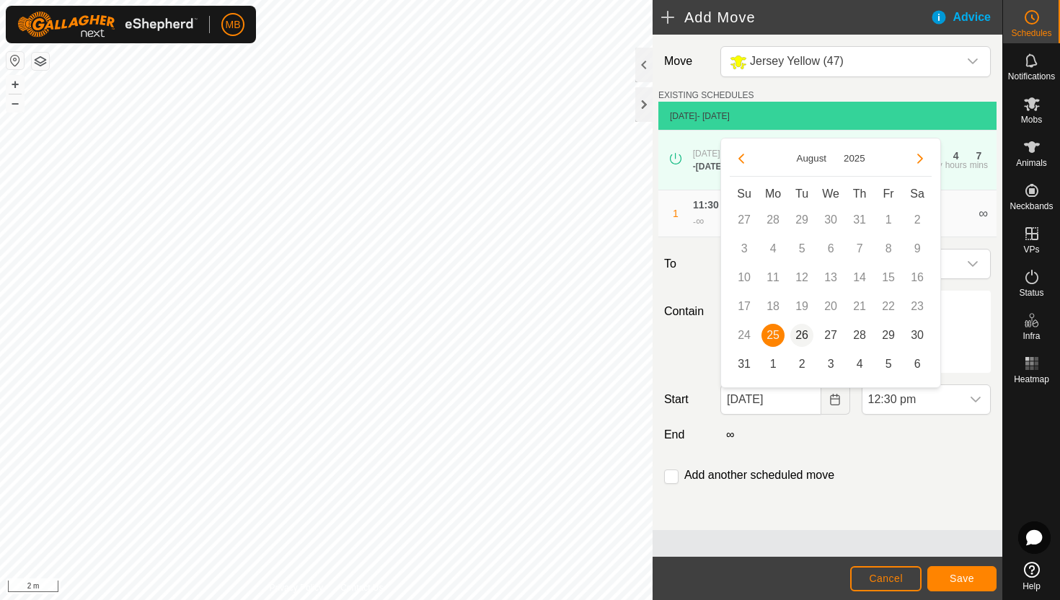
click at [805, 333] on span "26" at bounding box center [801, 335] width 23 height 23
type input "[DATE]"
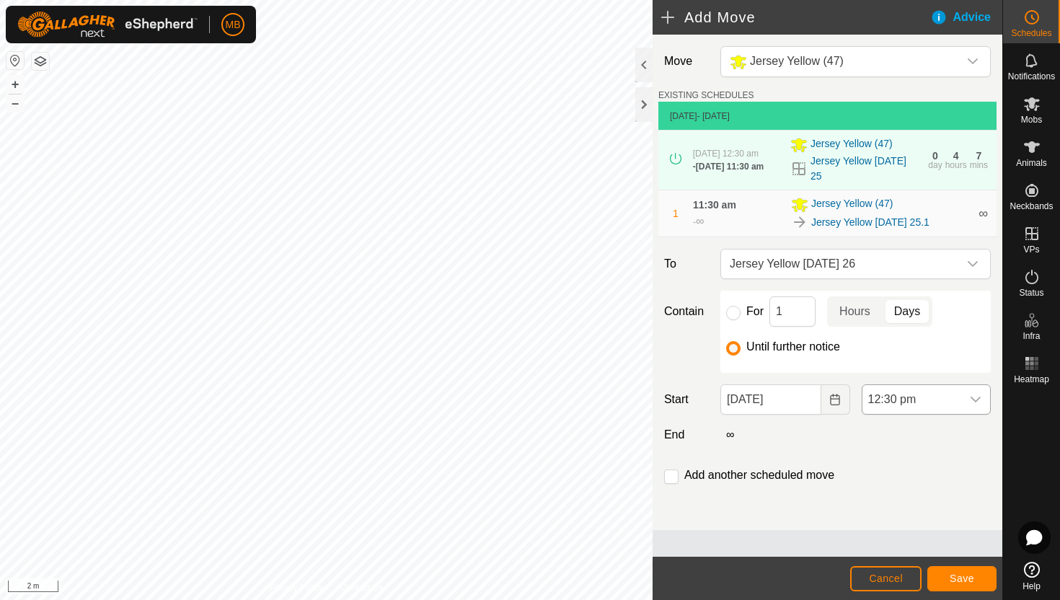
click at [947, 399] on span "12:30 pm" at bounding box center [911, 399] width 99 height 29
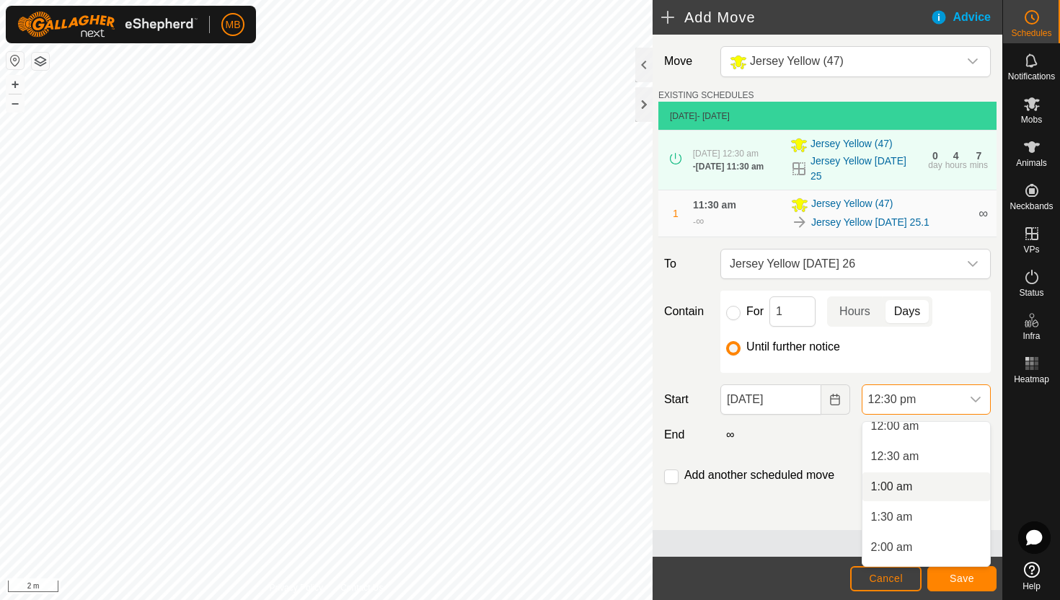
scroll to position [0, 0]
click at [933, 439] on li "12:00 am" at bounding box center [926, 436] width 128 height 29
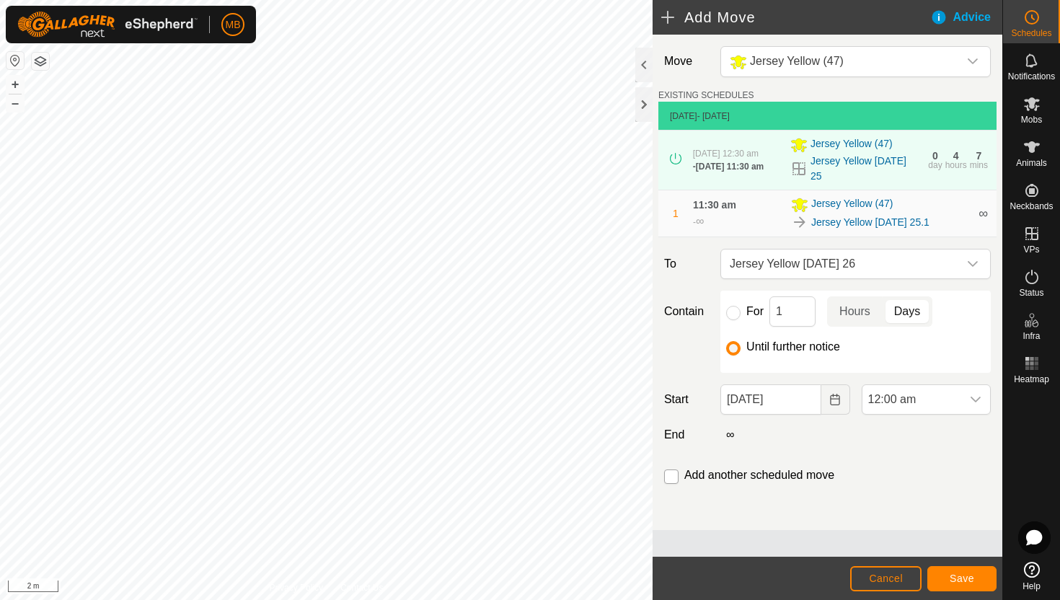
click at [672, 479] on input "checkbox" at bounding box center [671, 476] width 14 height 14
checkbox input "true"
click at [956, 577] on span "Save" at bounding box center [962, 578] width 25 height 12
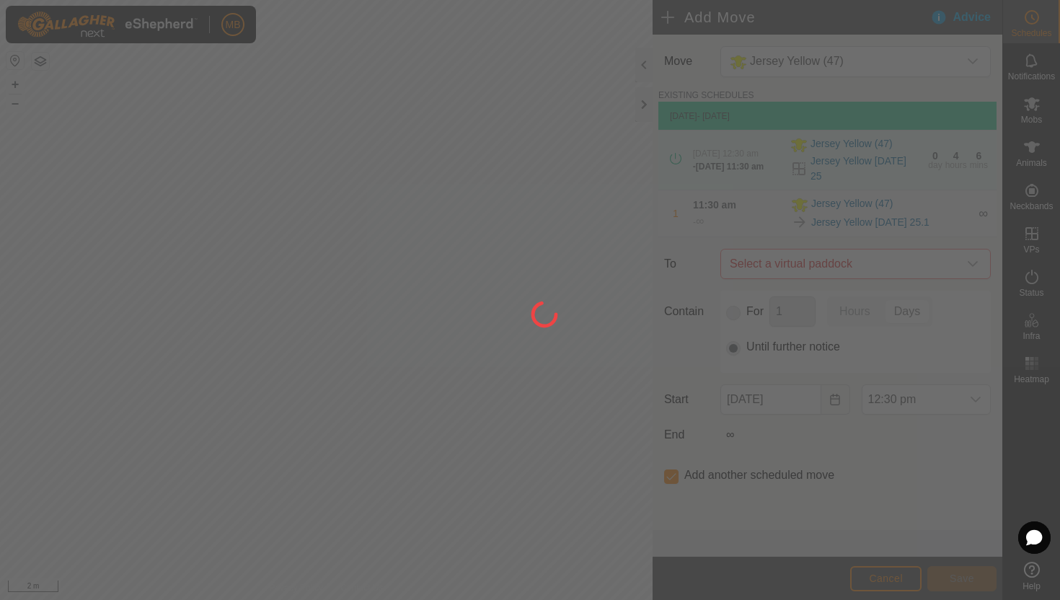
type input "[DATE]"
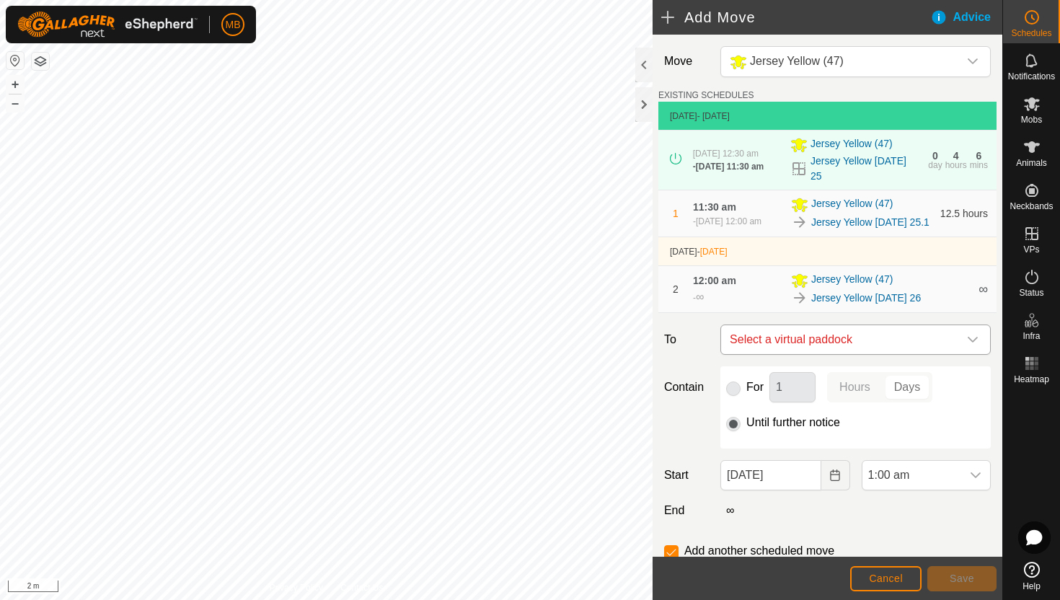
click at [970, 345] on icon "dropdown trigger" at bounding box center [973, 340] width 12 height 12
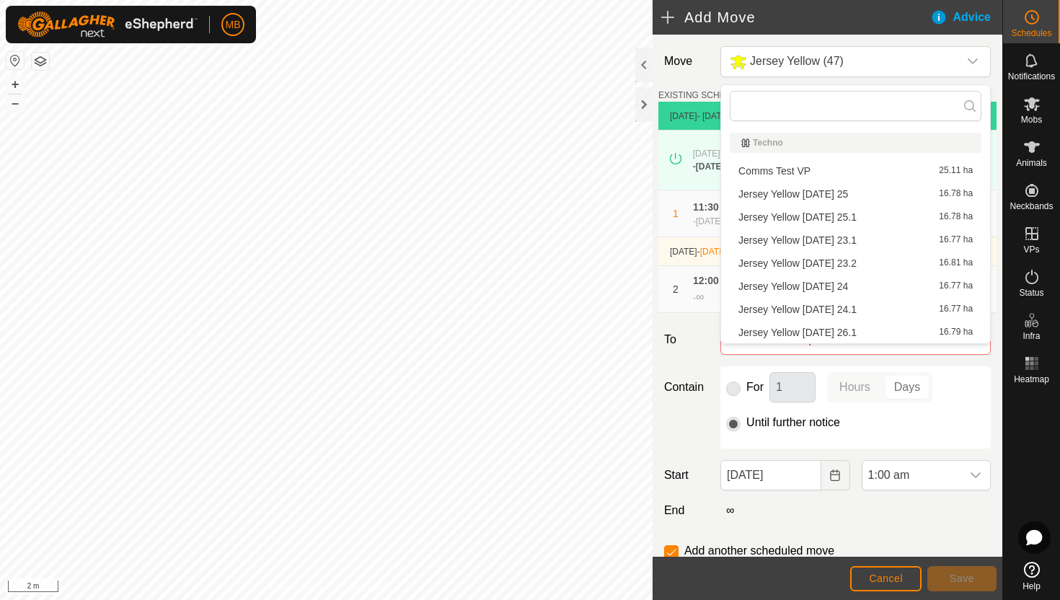
click at [896, 329] on li "Jersey Yellow [DATE] 26.1 16.79 ha" at bounding box center [856, 333] width 252 height 22
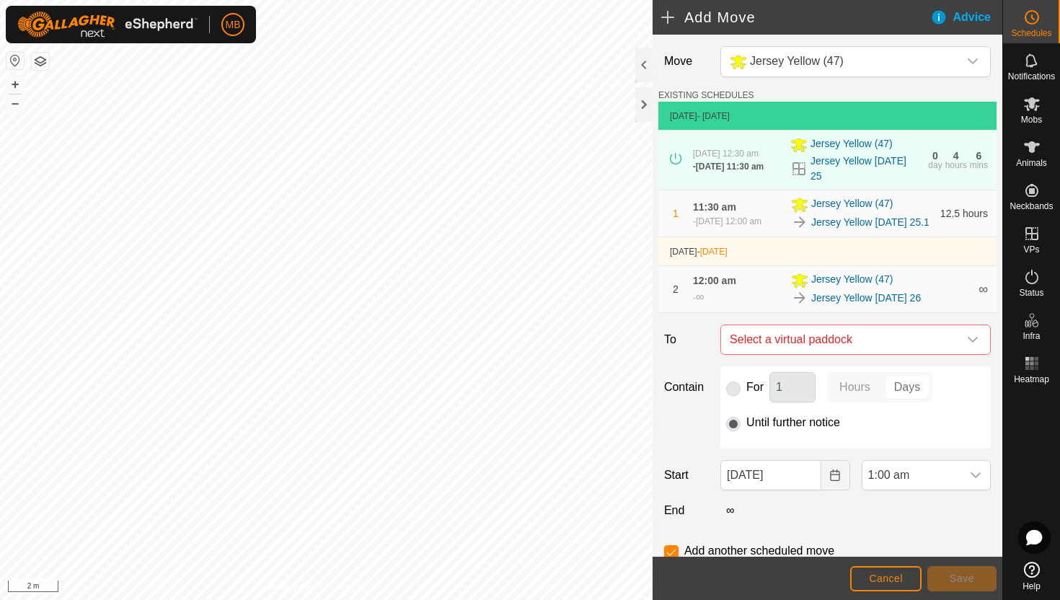
checkbox input "false"
click at [947, 485] on span "1:00 am" at bounding box center [911, 475] width 99 height 29
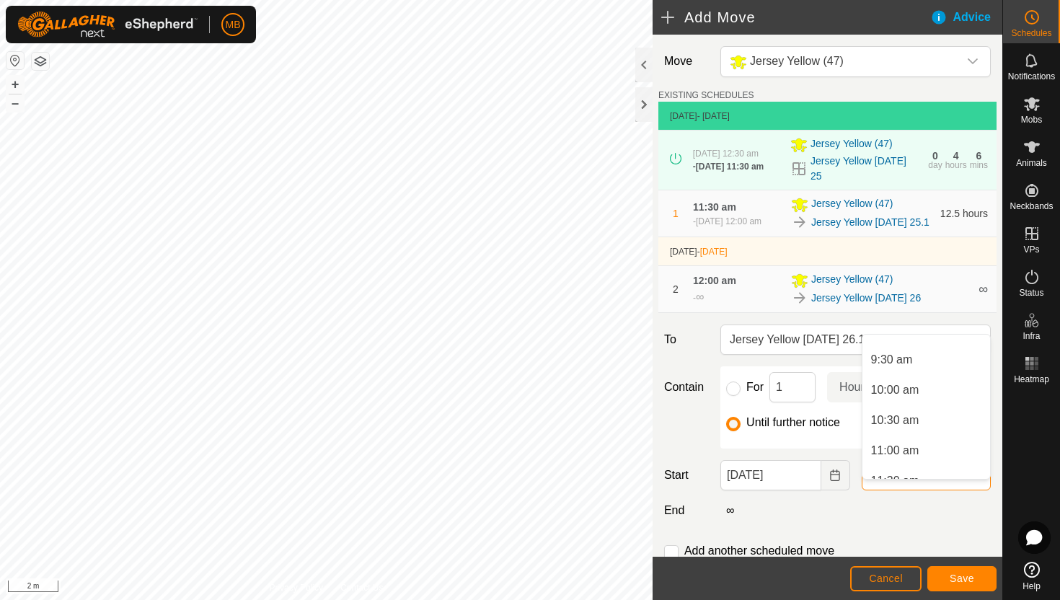
scroll to position [568, 0]
click at [948, 417] on li "10:30 am" at bounding box center [926, 416] width 128 height 29
click at [960, 577] on span "Save" at bounding box center [962, 578] width 25 height 12
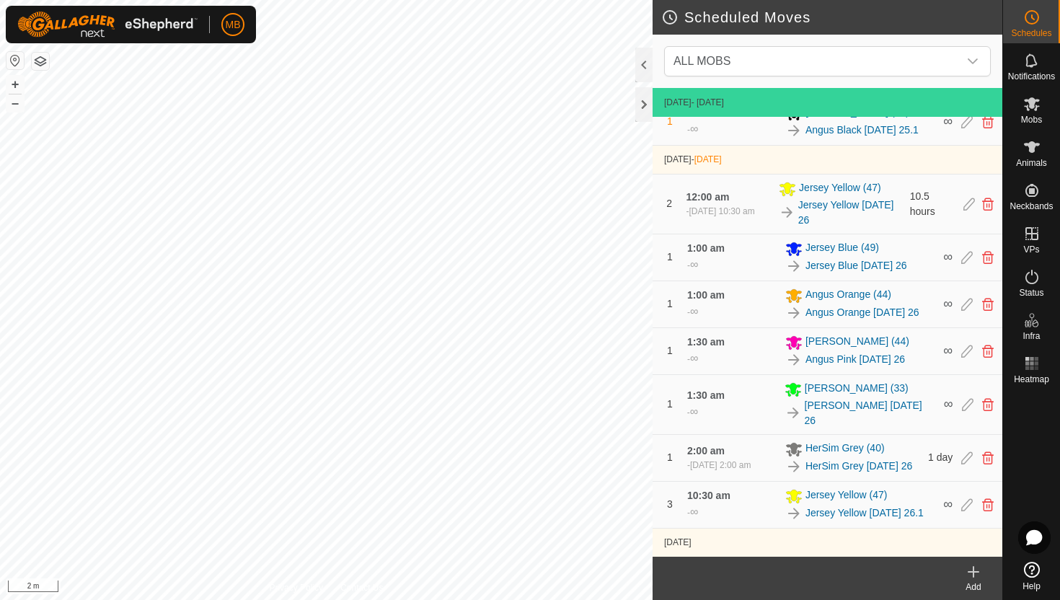
scroll to position [774, 0]
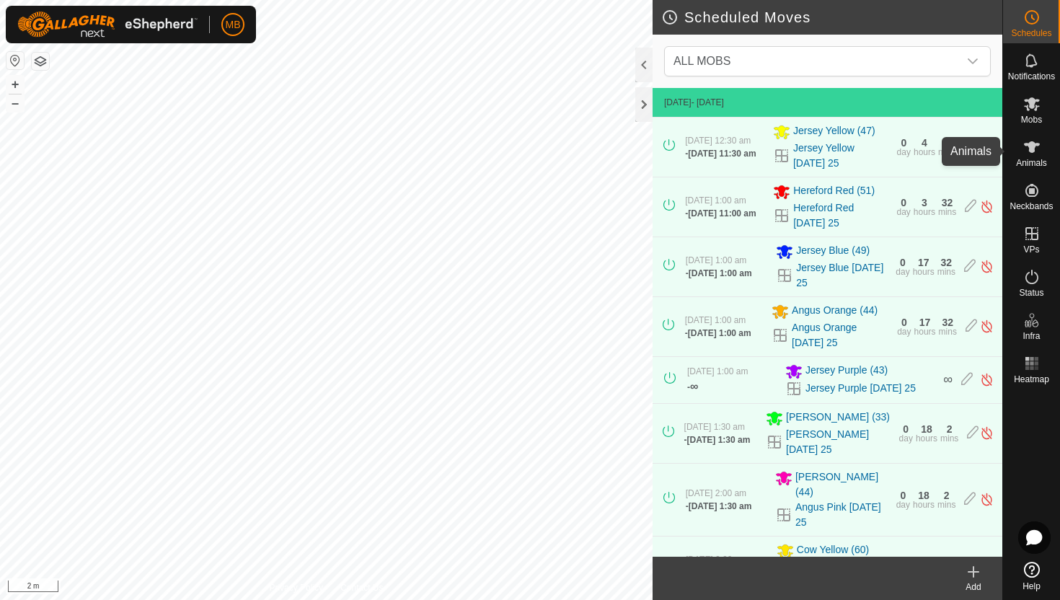
click at [1034, 151] on icon at bounding box center [1031, 146] width 17 height 17
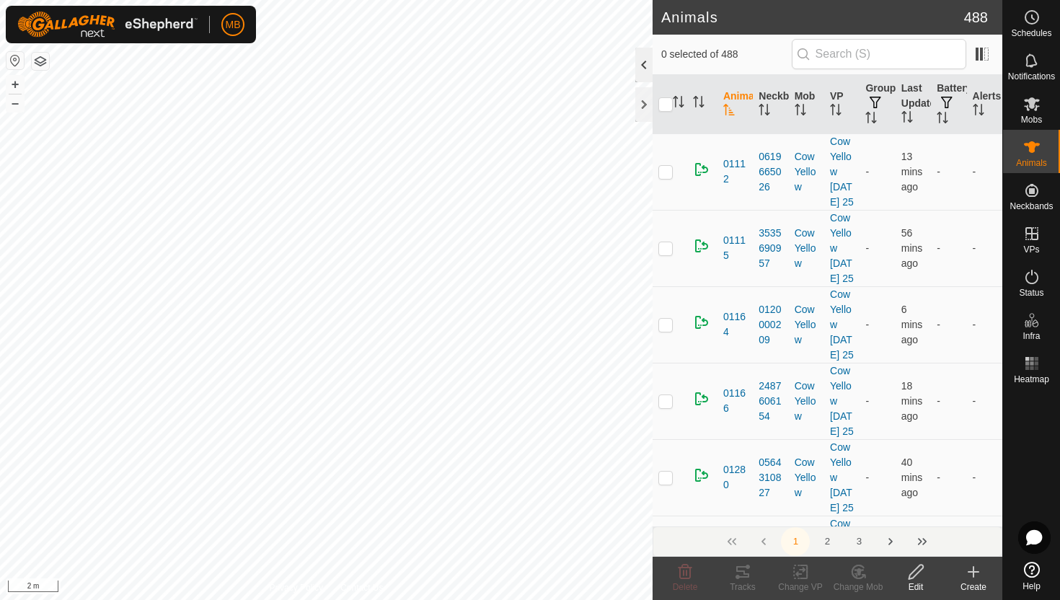
click at [646, 68] on div at bounding box center [643, 65] width 17 height 35
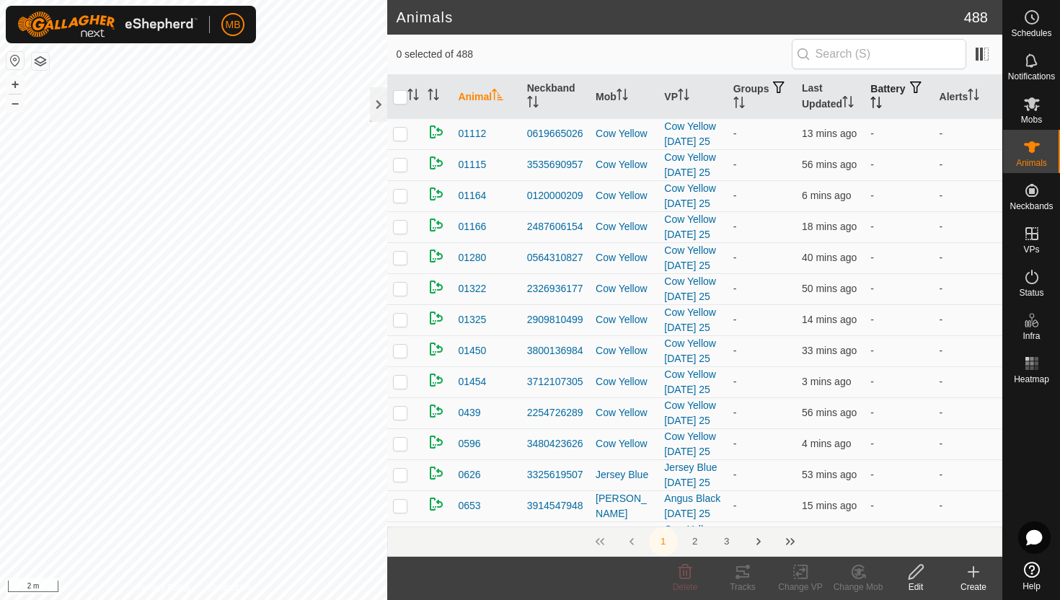
click at [882, 105] on icon "Activate to sort" at bounding box center [876, 103] width 12 height 12
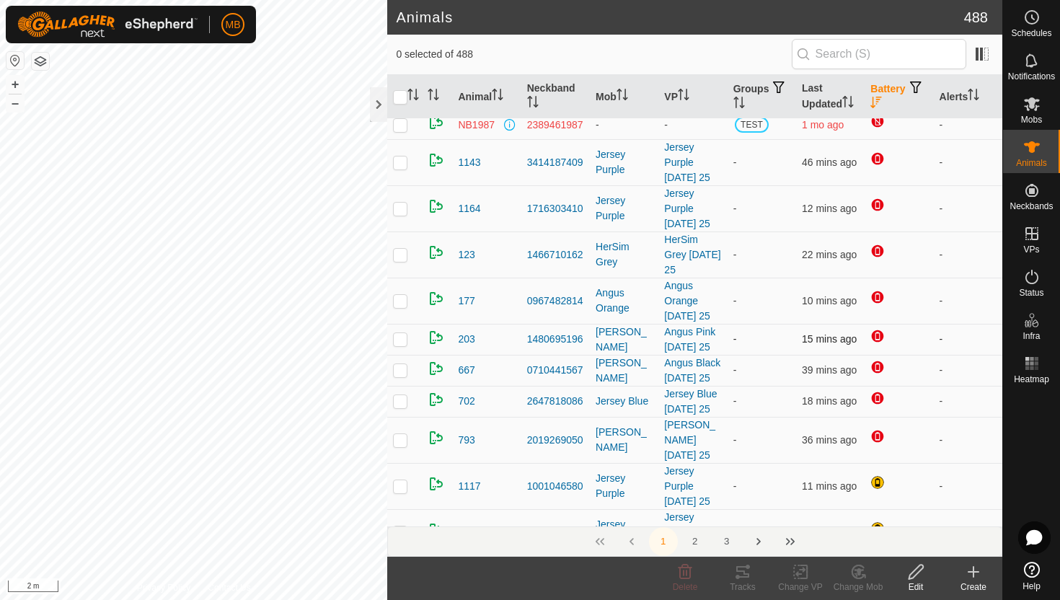
scroll to position [102, 0]
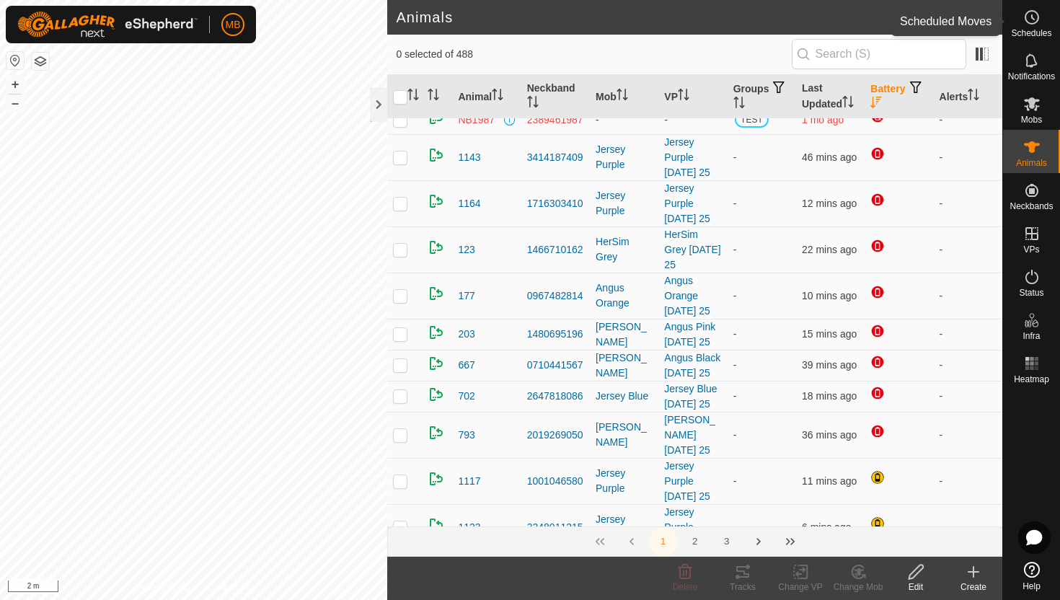
click at [1037, 10] on icon at bounding box center [1031, 17] width 17 height 17
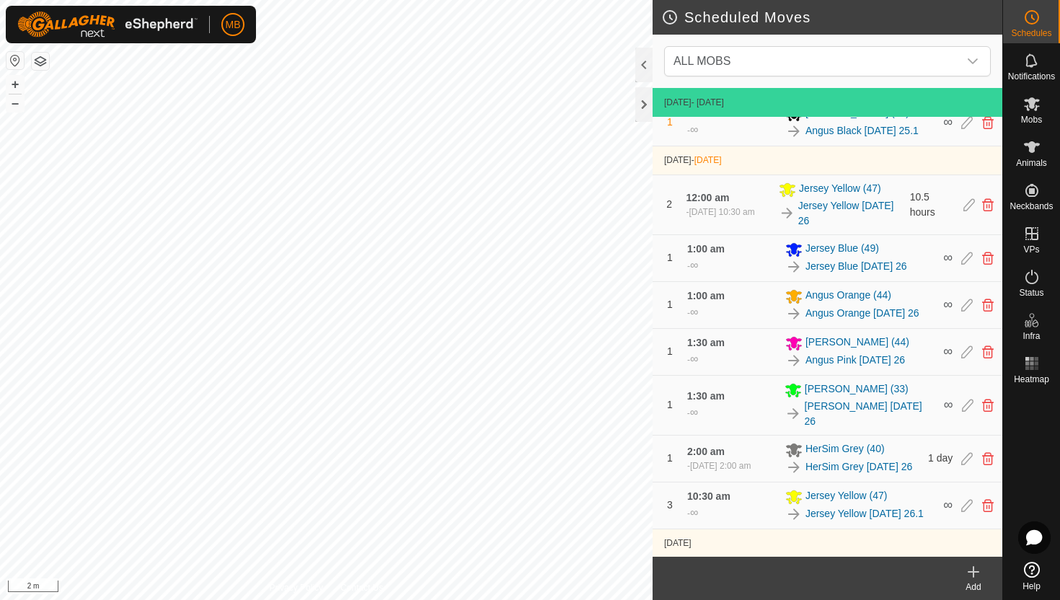
scroll to position [787, 0]
